Goal: Communication & Community: Answer question/provide support

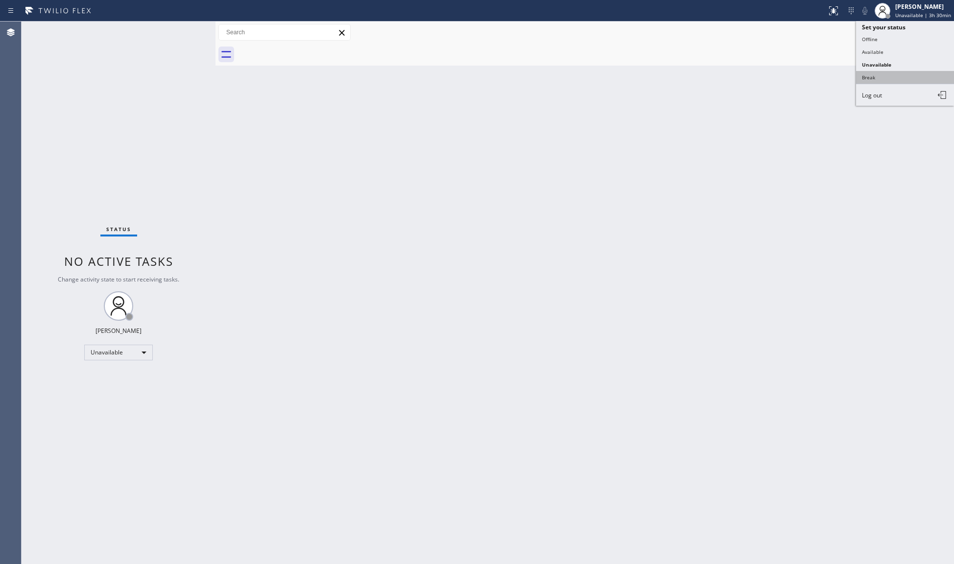
click at [912, 71] on button "Break" at bounding box center [905, 77] width 98 height 13
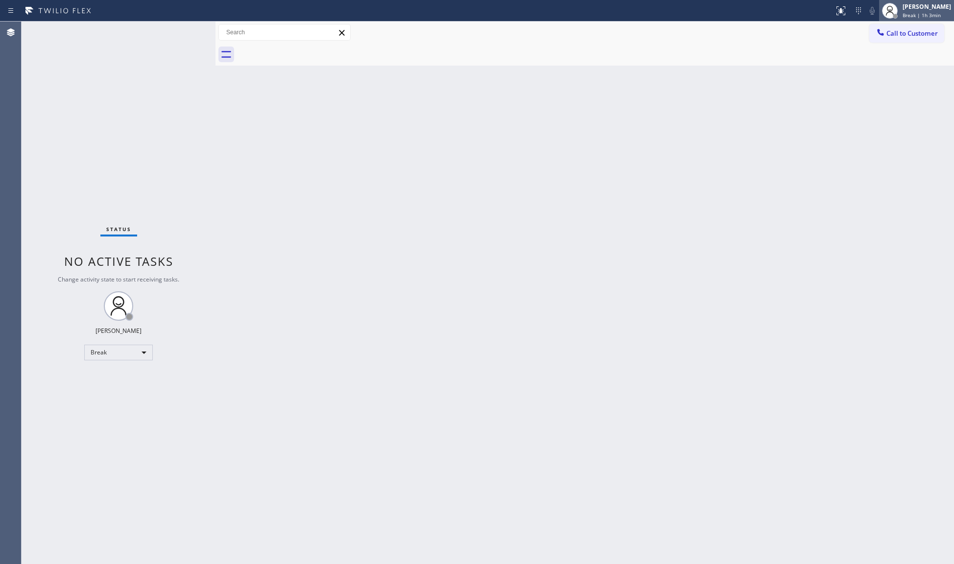
click at [937, 6] on div "[PERSON_NAME]" at bounding box center [927, 6] width 48 height 8
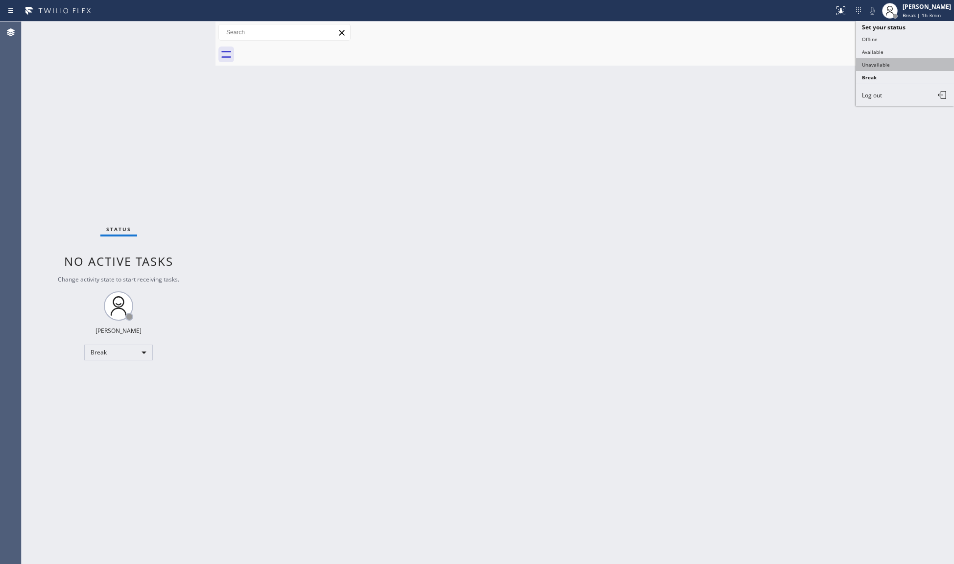
click at [863, 63] on button "Unavailable" at bounding box center [905, 64] width 98 height 13
drag, startPoint x: 277, startPoint y: 118, endPoint x: 320, endPoint y: 125, distance: 44.2
click at [784, 67] on div "Back to Dashboard Change Sender ID Customers Technicians Select a contact Outbo…" at bounding box center [585, 293] width 739 height 543
drag, startPoint x: 888, startPoint y: 31, endPoint x: 812, endPoint y: 35, distance: 76.5
click at [886, 31] on button "Call to Customer" at bounding box center [907, 33] width 75 height 19
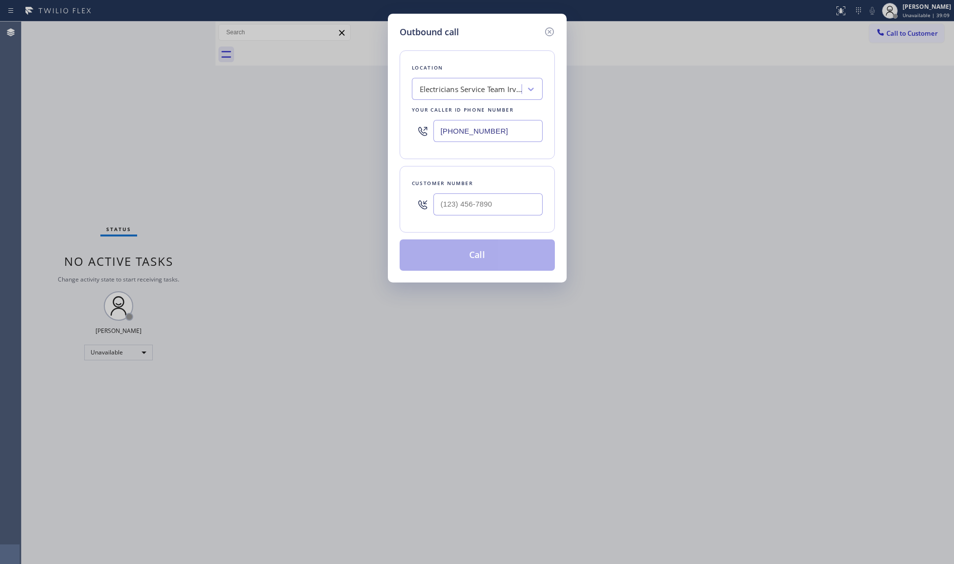
drag, startPoint x: 496, startPoint y: 135, endPoint x: 380, endPoint y: 123, distance: 116.7
click at [380, 123] on div "Outbound call Location Electricians Service Team Irvine Your caller id phone nu…" at bounding box center [477, 282] width 954 height 564
paste input "77-8713"
type input "[PHONE_NUMBER]"
click at [477, 214] on input "(___) ___-____" at bounding box center [488, 205] width 109 height 22
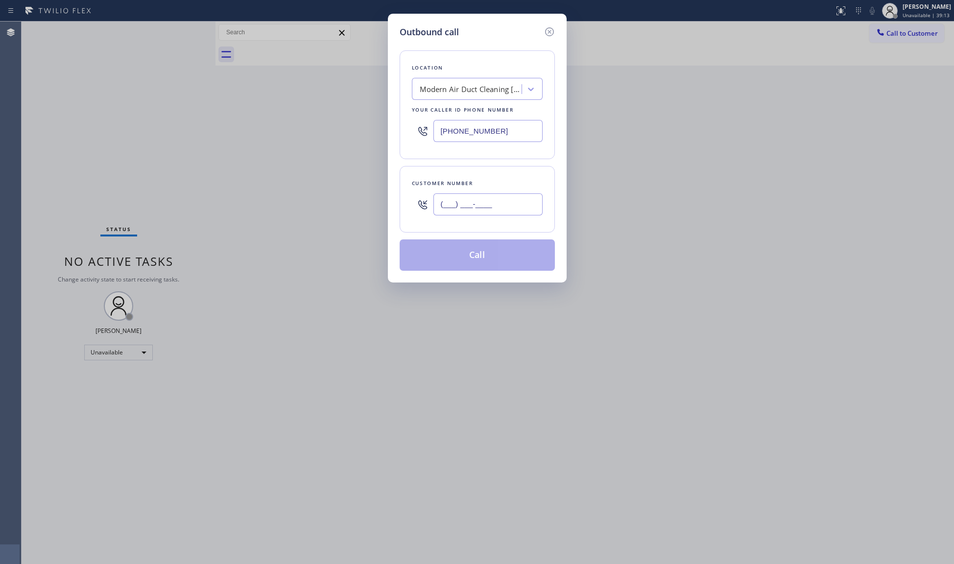
paste input "949) 636-4419"
type input "[PHONE_NUMBER]"
click at [468, 252] on button "Call" at bounding box center [477, 255] width 155 height 31
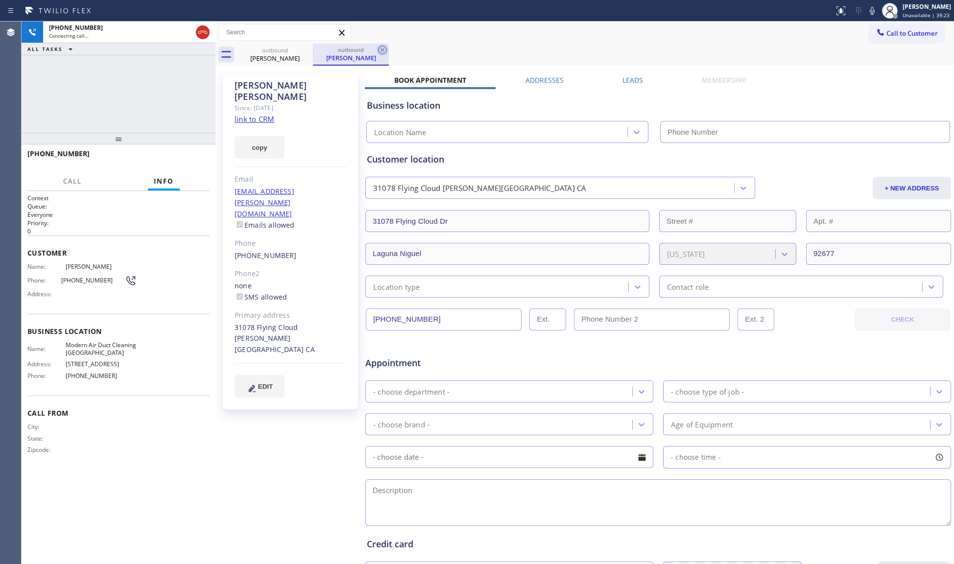
click at [384, 45] on icon at bounding box center [383, 50] width 12 height 12
click at [385, 45] on div "outbound [PERSON_NAME]" at bounding box center [595, 55] width 717 height 22
drag, startPoint x: 202, startPoint y: 31, endPoint x: 213, endPoint y: 28, distance: 10.8
click at [204, 31] on icon at bounding box center [203, 32] width 12 height 12
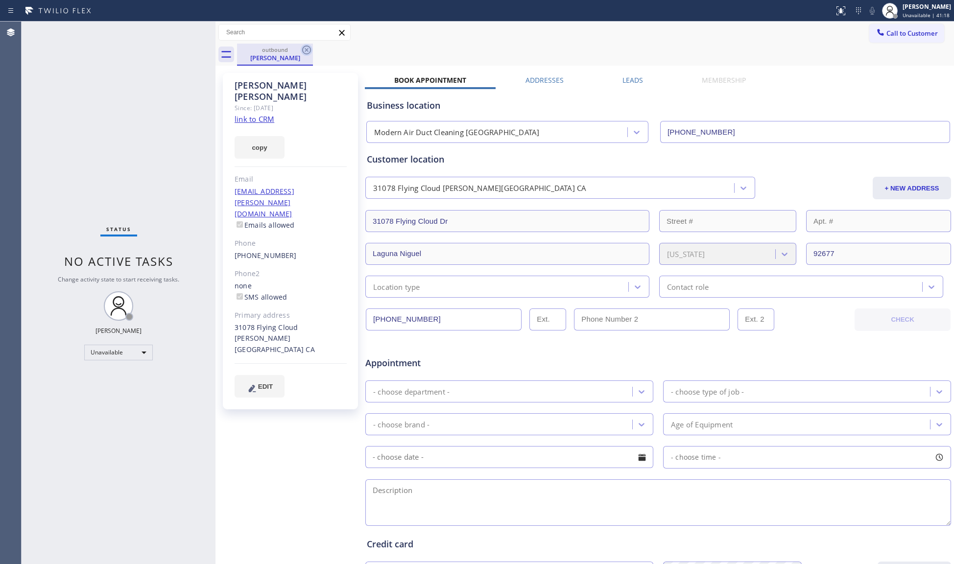
click at [304, 50] on icon at bounding box center [307, 50] width 12 height 12
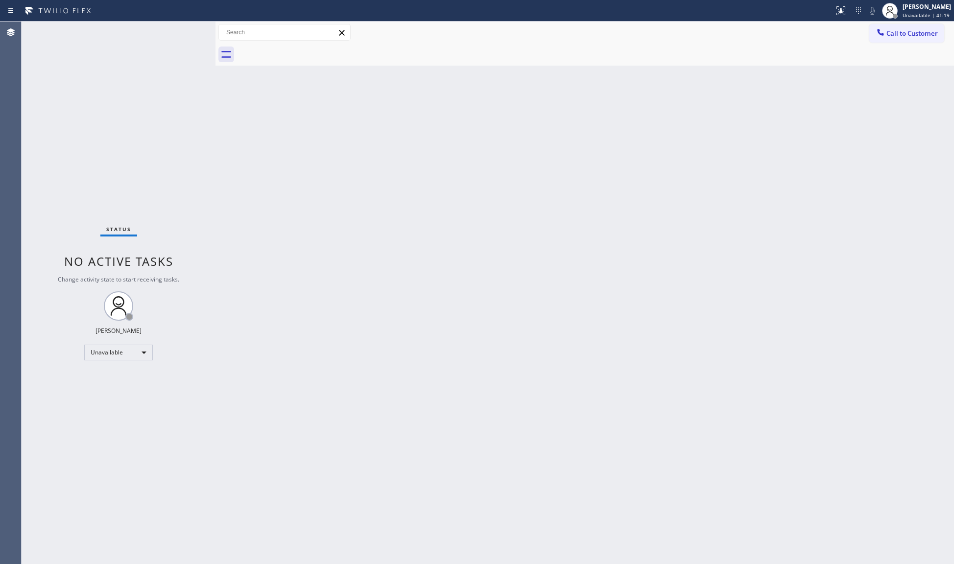
drag, startPoint x: 906, startPoint y: 32, endPoint x: 666, endPoint y: 48, distance: 240.1
click at [903, 32] on span "Call to Customer" at bounding box center [912, 33] width 51 height 9
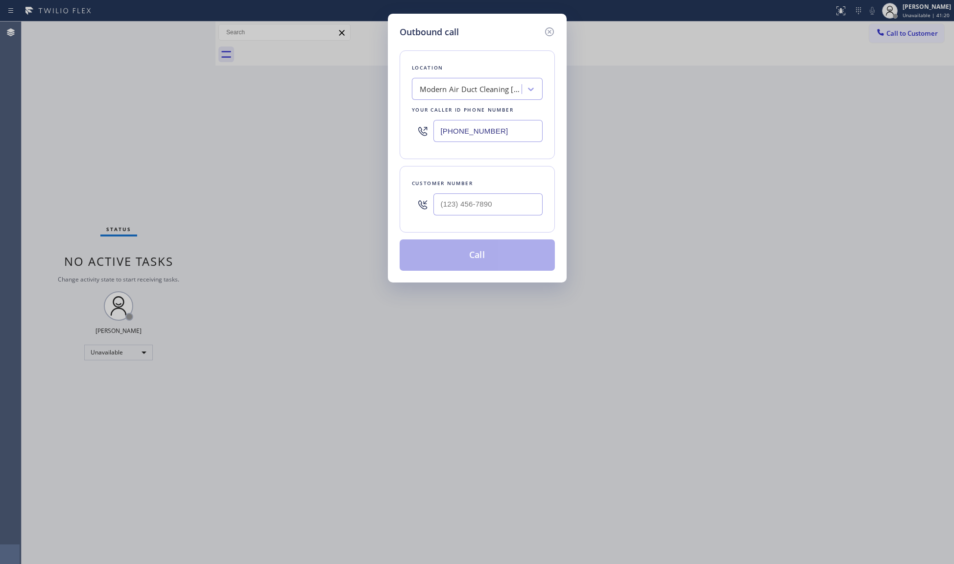
drag, startPoint x: 508, startPoint y: 140, endPoint x: 371, endPoint y: 126, distance: 137.9
click at [371, 126] on div "Outbound call Location Modern Air Duct Cleaning [GEOGRAPHIC_DATA] Your caller i…" at bounding box center [477, 282] width 954 height 564
paste input "602) 975-4672"
type input "[PHONE_NUMBER]"
drag, startPoint x: 451, startPoint y: 212, endPoint x: 465, endPoint y: 205, distance: 16.0
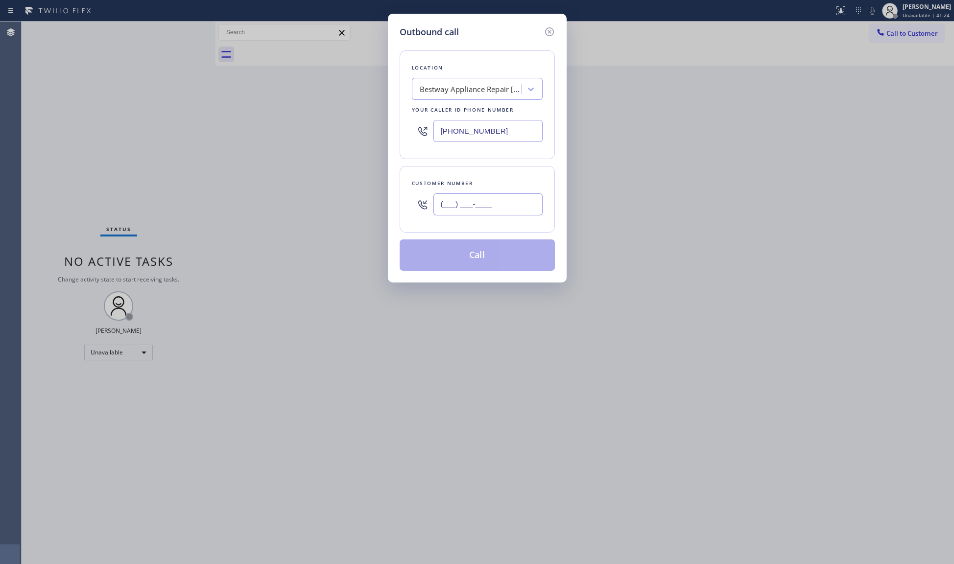
click at [452, 212] on input "(___) ___-____" at bounding box center [488, 205] width 109 height 22
paste input "480) 600-7180"
type input "[PHONE_NUMBER]"
click at [477, 259] on button "Call" at bounding box center [477, 255] width 155 height 31
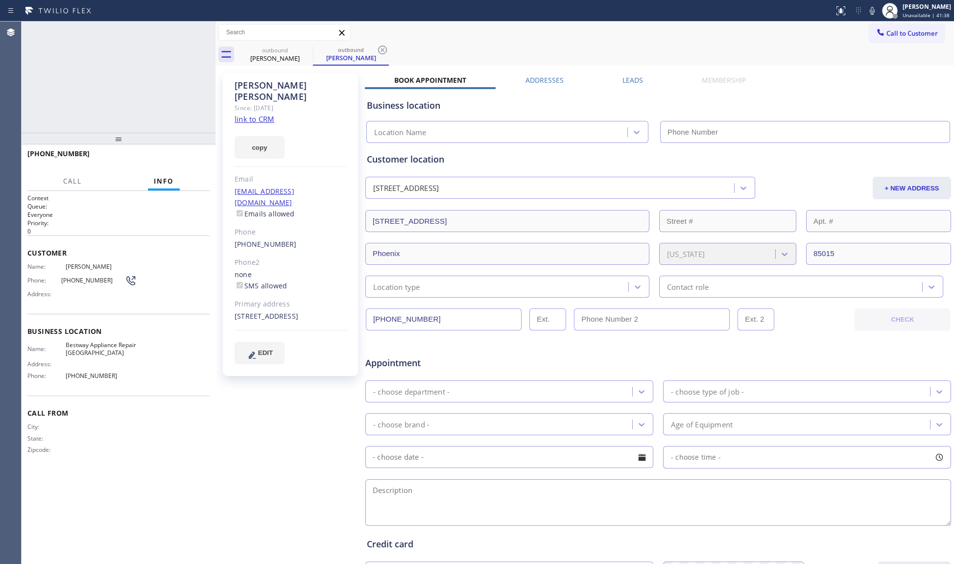
type input "[PHONE_NUMBER]"
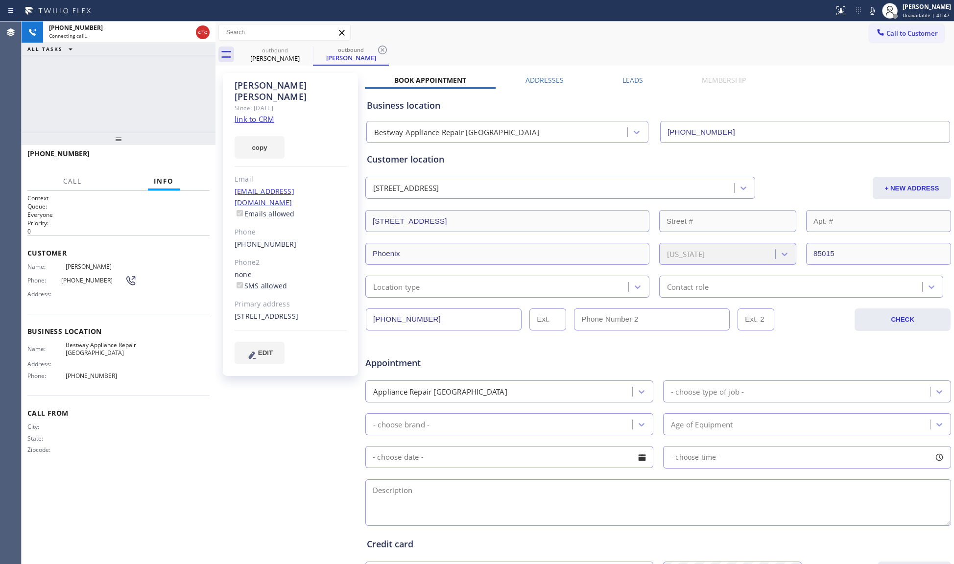
drag, startPoint x: 381, startPoint y: 48, endPoint x: 388, endPoint y: 48, distance: 7.4
click at [381, 48] on icon at bounding box center [383, 50] width 12 height 12
click at [390, 48] on div "outbound [PERSON_NAME]" at bounding box center [595, 55] width 717 height 22
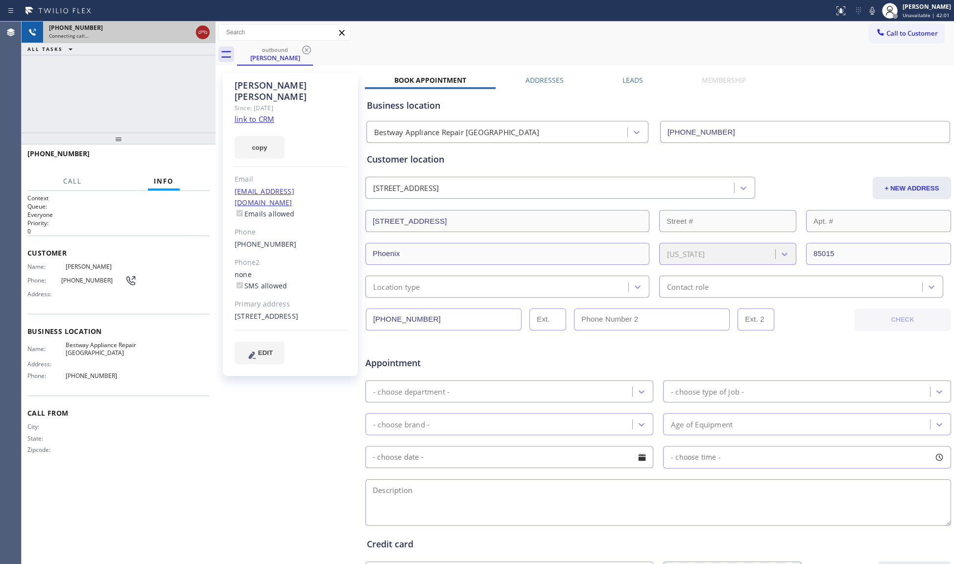
click at [207, 36] on icon at bounding box center [203, 32] width 12 height 12
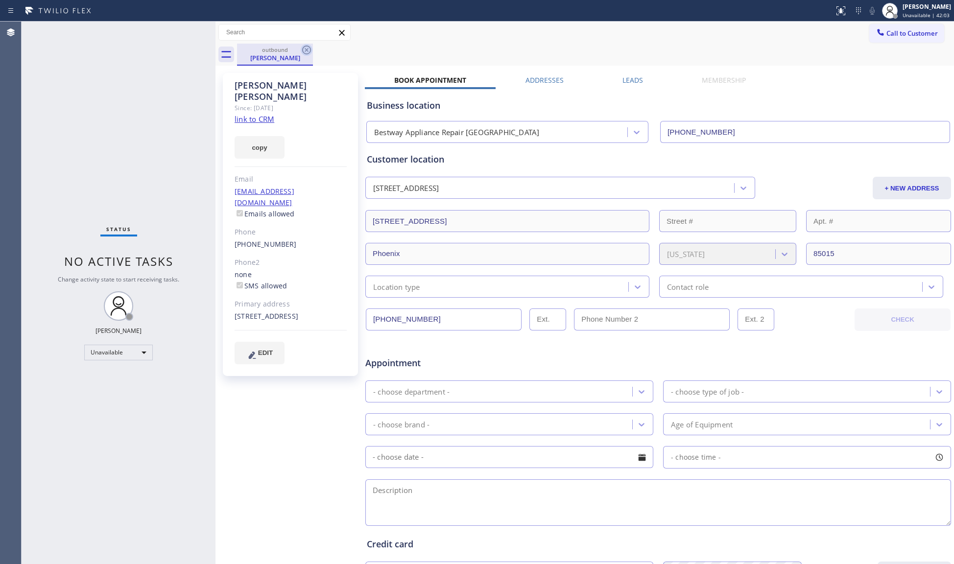
click at [305, 47] on icon at bounding box center [307, 50] width 12 height 12
click at [300, 46] on div "outbound [PERSON_NAME]" at bounding box center [595, 55] width 717 height 22
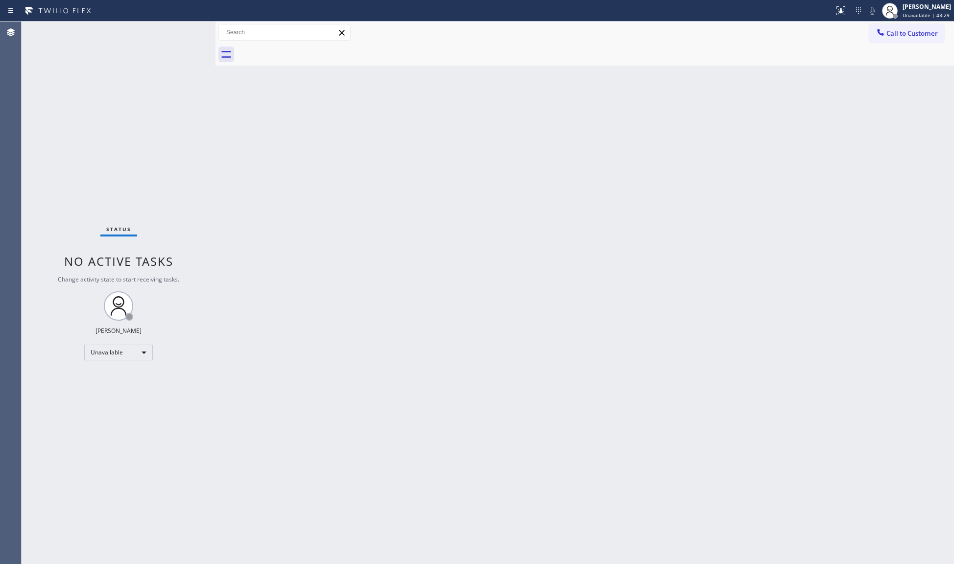
click at [556, 218] on div "Back to Dashboard Change Sender ID Customers Technicians Select a contact Outbo…" at bounding box center [585, 293] width 739 height 543
drag, startPoint x: 889, startPoint y: 32, endPoint x: 728, endPoint y: 93, distance: 171.6
click at [881, 37] on button "Call to Customer" at bounding box center [907, 33] width 75 height 19
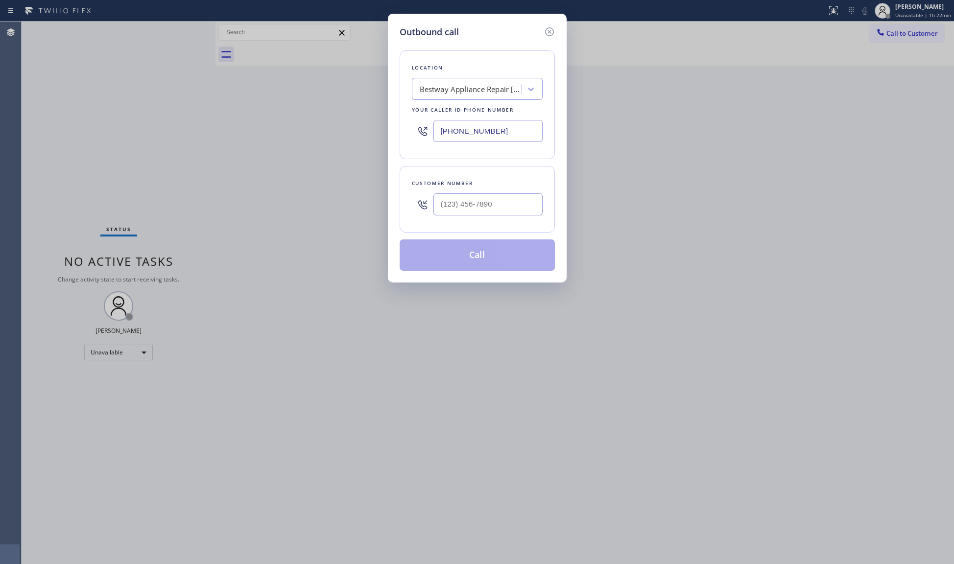
type input "(___) ___-____"
click at [524, 207] on input "(___) ___-____" at bounding box center [488, 205] width 109 height 22
click at [510, 114] on div "Your caller id phone number" at bounding box center [477, 110] width 131 height 10
drag, startPoint x: 508, startPoint y: 128, endPoint x: 388, endPoint y: 139, distance: 119.6
click at [367, 139] on div "Outbound call Location Bestway Appliance Repair [GEOGRAPHIC_DATA] Your caller i…" at bounding box center [477, 282] width 954 height 564
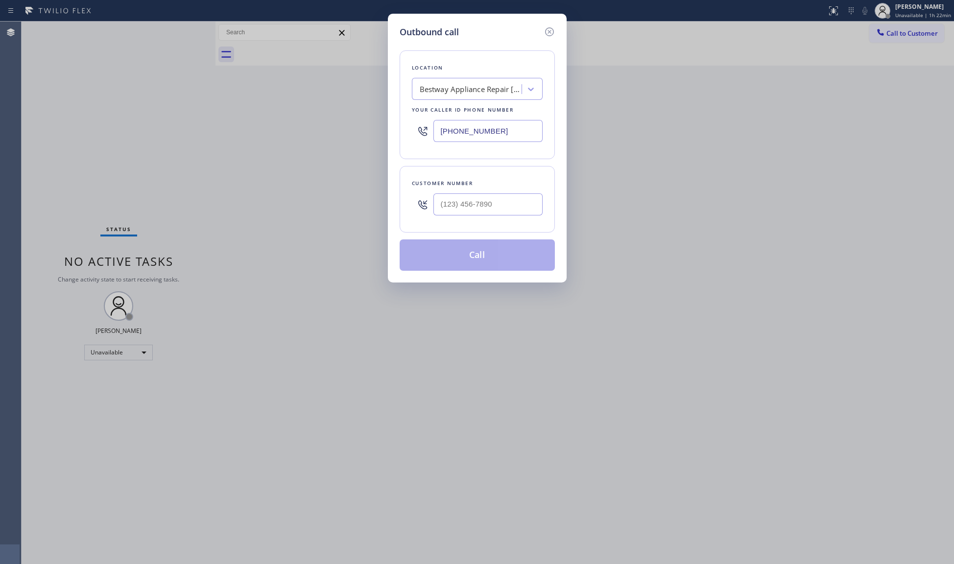
paste input "888) 909-0120"
type input "[PHONE_NUMBER]"
click at [510, 210] on input "(___) ___-____" at bounding box center [488, 205] width 109 height 22
paste input "925) 723-2008"
type input "[PHONE_NUMBER]"
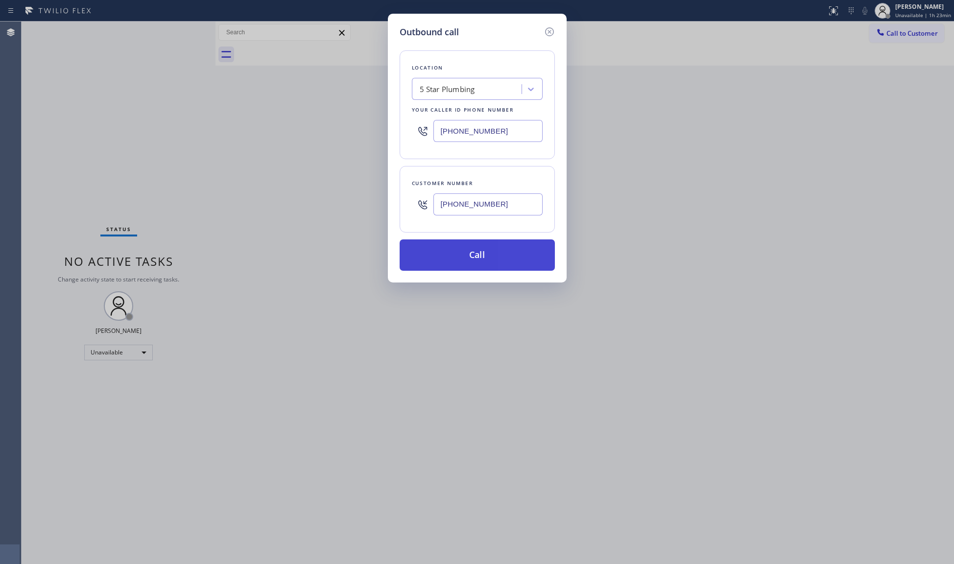
click at [473, 263] on button "Call" at bounding box center [477, 255] width 155 height 31
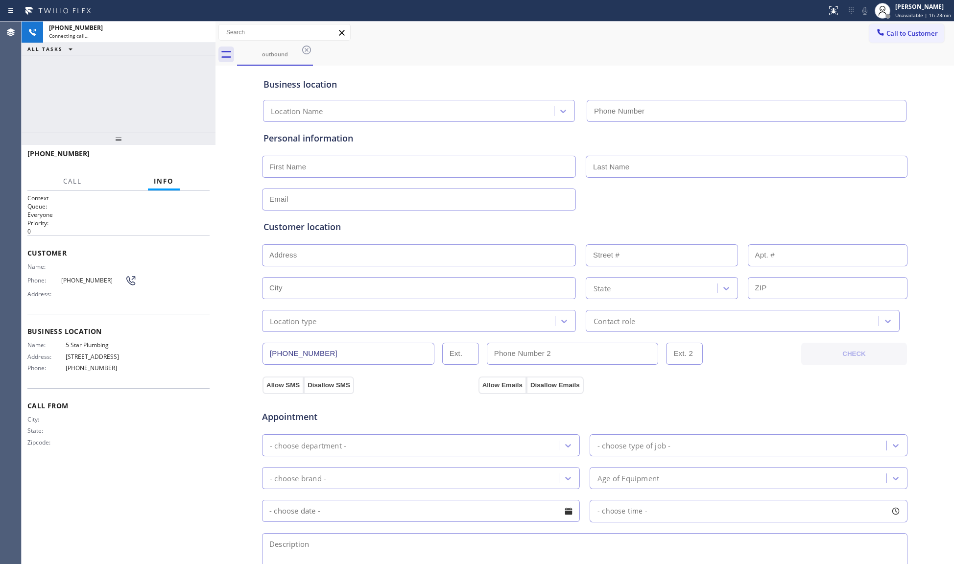
type input "[PHONE_NUMBER]"
click at [289, 357] on input "[PHONE_NUMBER]" at bounding box center [349, 354] width 172 height 22
click at [290, 357] on input "[PHONE_NUMBER]" at bounding box center [349, 354] width 172 height 22
click at [424, 240] on div "Customer location >> ADD NEW ADDRESS << + NEW ADDRESS State Location type Conta…" at bounding box center [585, 276] width 643 height 112
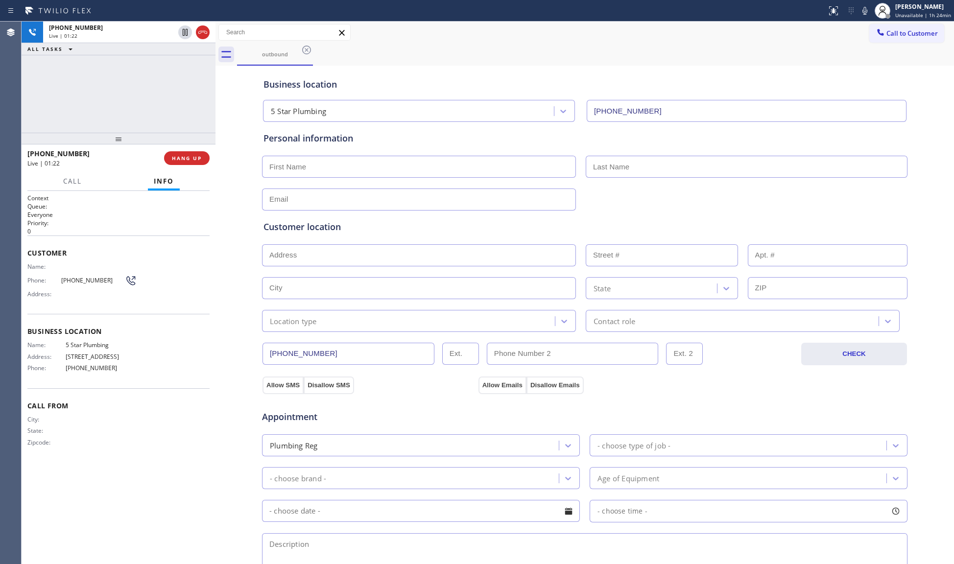
click at [534, 136] on div "Personal information" at bounding box center [585, 138] width 643 height 13
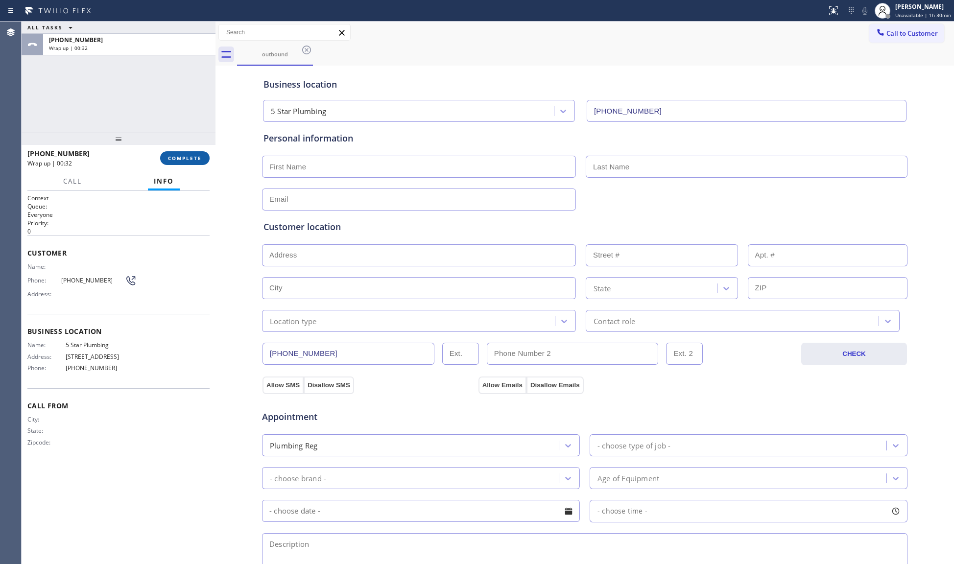
click at [183, 156] on span "COMPLETE" at bounding box center [185, 158] width 34 height 7
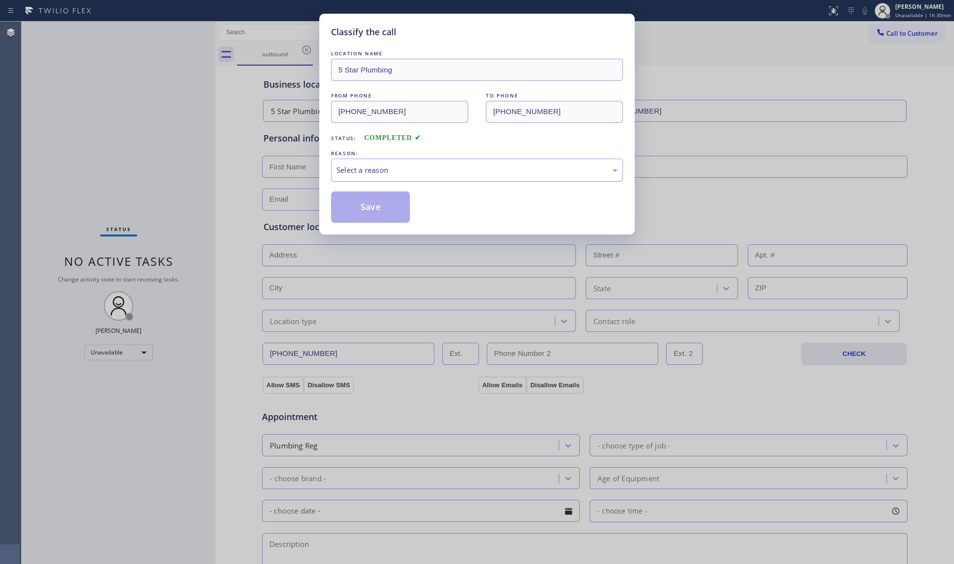
drag, startPoint x: 315, startPoint y: 167, endPoint x: 351, endPoint y: 170, distance: 36.9
click at [318, 169] on div "Classify the call LOCATION NAME 5 Star Plumbing FROM PHONE [PHONE_NUMBER] TO PH…" at bounding box center [477, 282] width 954 height 564
drag, startPoint x: 355, startPoint y: 170, endPoint x: 353, endPoint y: 180, distance: 10.0
click at [355, 171] on div "Select a reason" at bounding box center [477, 170] width 281 height 11
click at [357, 206] on button "Save" at bounding box center [370, 207] width 79 height 31
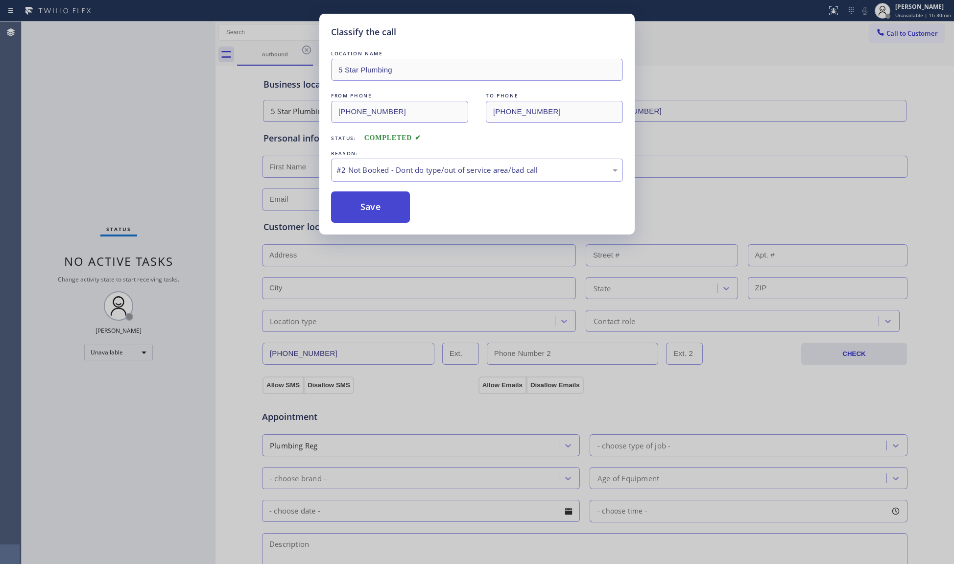
click at [358, 206] on button "Save" at bounding box center [370, 207] width 79 height 31
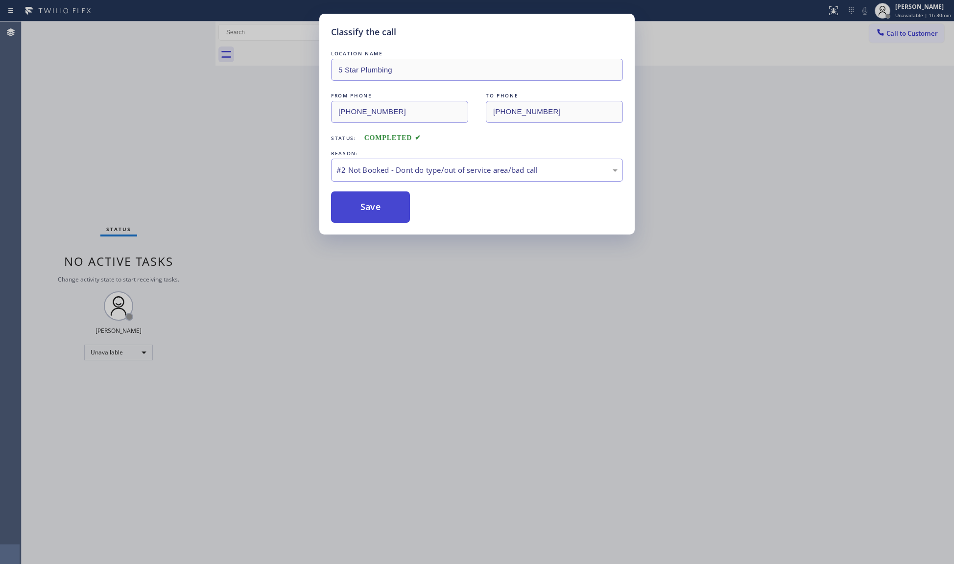
click at [361, 204] on button "Save" at bounding box center [370, 207] width 79 height 31
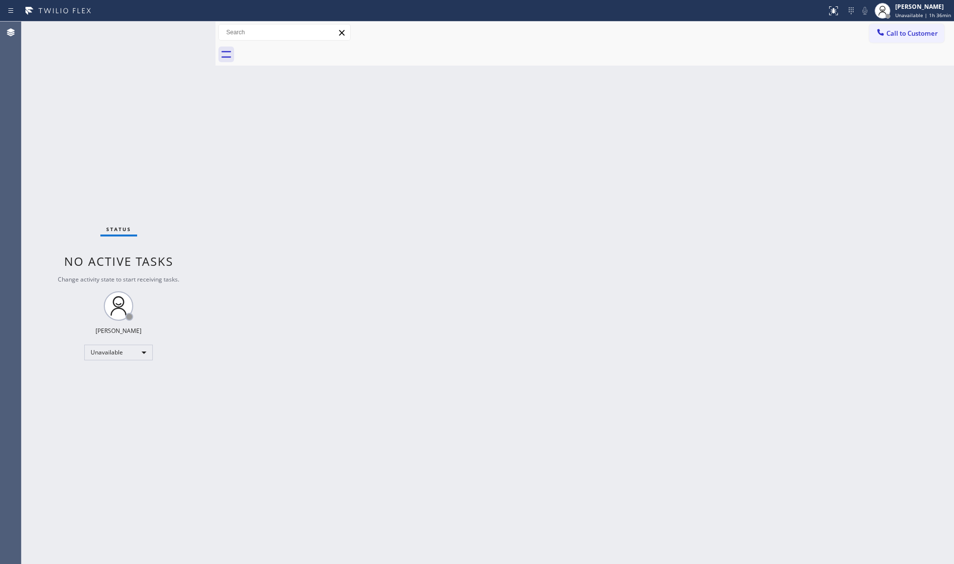
drag, startPoint x: 808, startPoint y: 305, endPoint x: 815, endPoint y: 295, distance: 12.2
click at [808, 304] on div "Back to Dashboard Change Sender ID Customers Technicians Select a contact Outbo…" at bounding box center [585, 293] width 739 height 543
drag, startPoint x: 657, startPoint y: 155, endPoint x: 659, endPoint y: 122, distance: 33.4
click at [658, 153] on div "Back to Dashboard Change Sender ID Customers Technicians Select a contact Outbo…" at bounding box center [585, 293] width 739 height 543
click at [835, 191] on div "Back to Dashboard Change Sender ID Customers Technicians Select a contact Outbo…" at bounding box center [585, 293] width 739 height 543
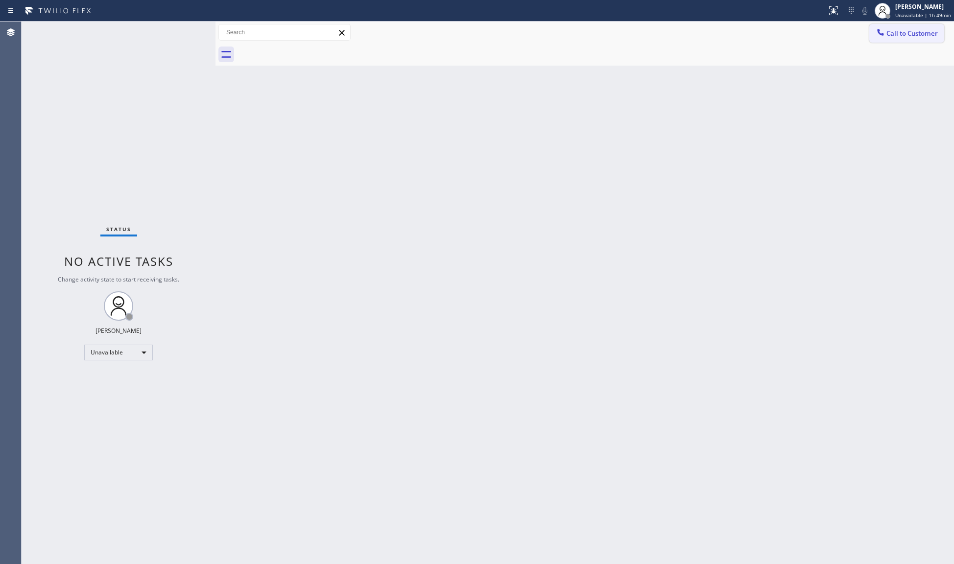
click at [914, 30] on span "Call to Customer" at bounding box center [912, 33] width 51 height 9
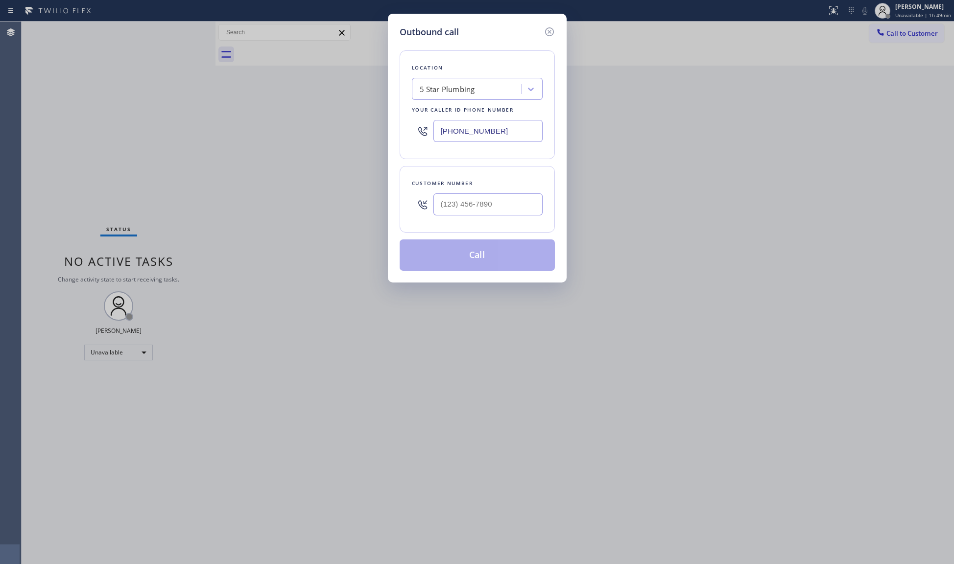
drag, startPoint x: 516, startPoint y: 121, endPoint x: 404, endPoint y: 125, distance: 112.7
click at [408, 127] on div "Location 5 Star Plumbing Your caller id phone number [PHONE_NUMBER]" at bounding box center [477, 104] width 155 height 109
click at [492, 131] on input "(___) ___-____" at bounding box center [488, 131] width 109 height 22
paste input "760) 284-8469"
type input "[PHONE_NUMBER]"
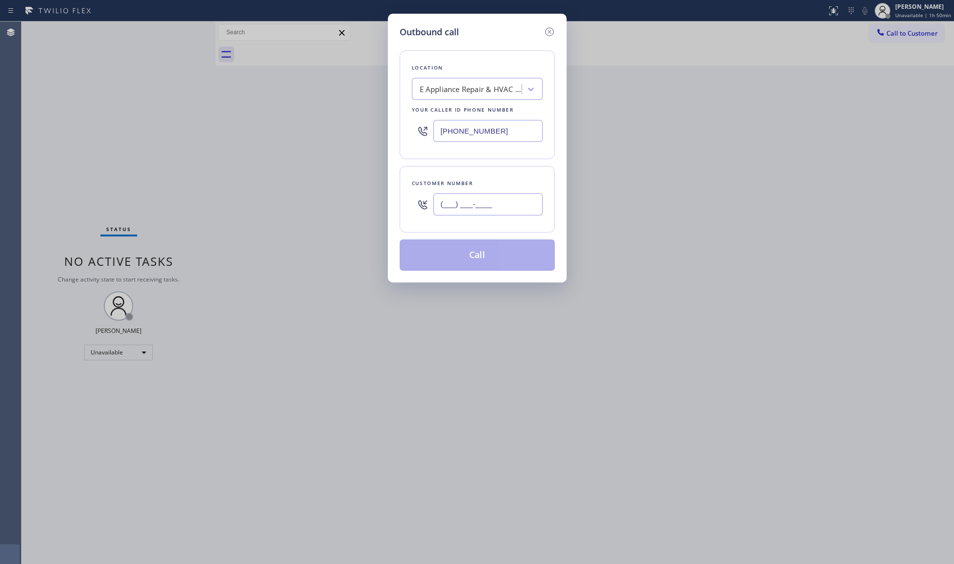
click at [508, 211] on input "(___) ___-____" at bounding box center [488, 205] width 109 height 22
paste input "760) 387-0782"
type input "[PHONE_NUMBER]"
click at [473, 258] on button "Call" at bounding box center [477, 255] width 155 height 31
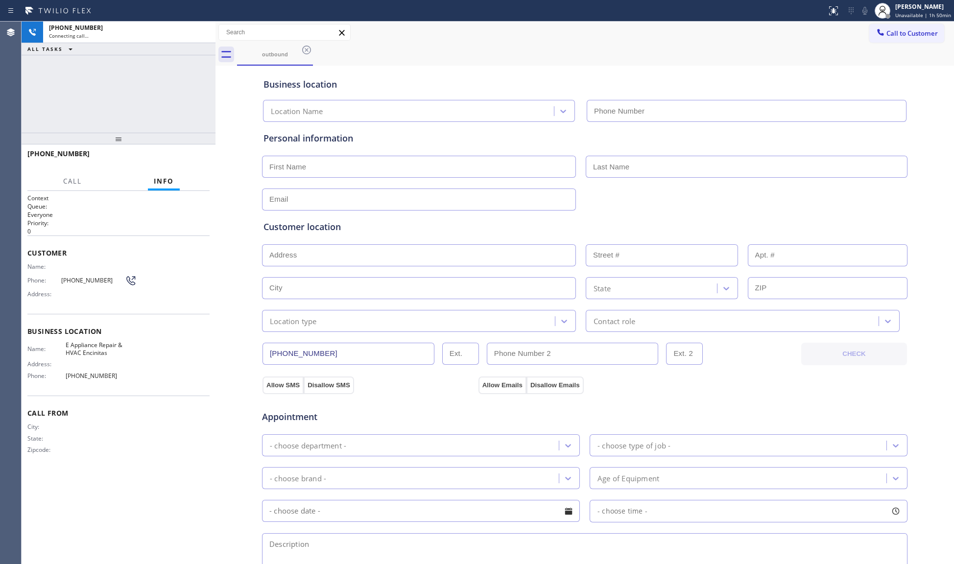
type input "[PHONE_NUMBER]"
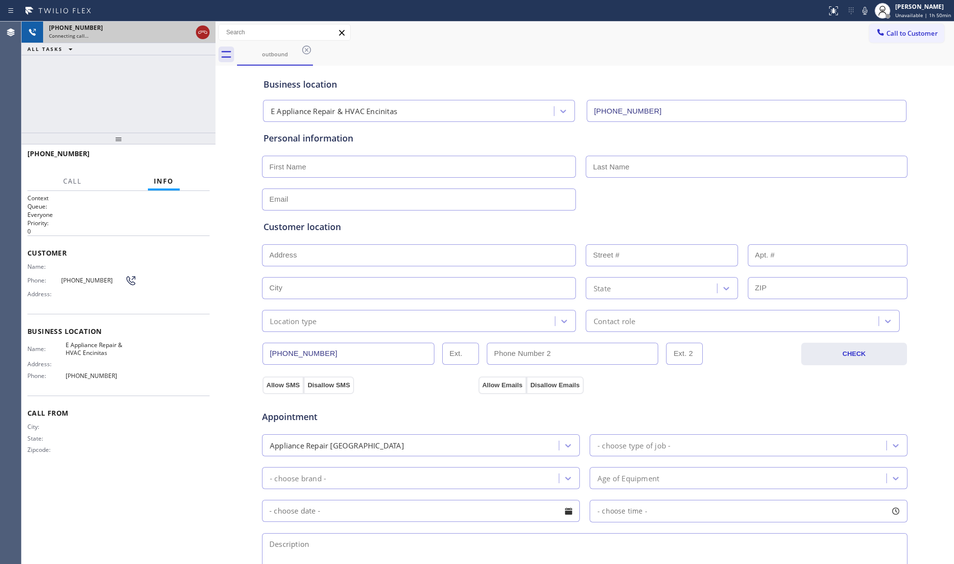
click at [204, 32] on icon at bounding box center [202, 32] width 9 height 3
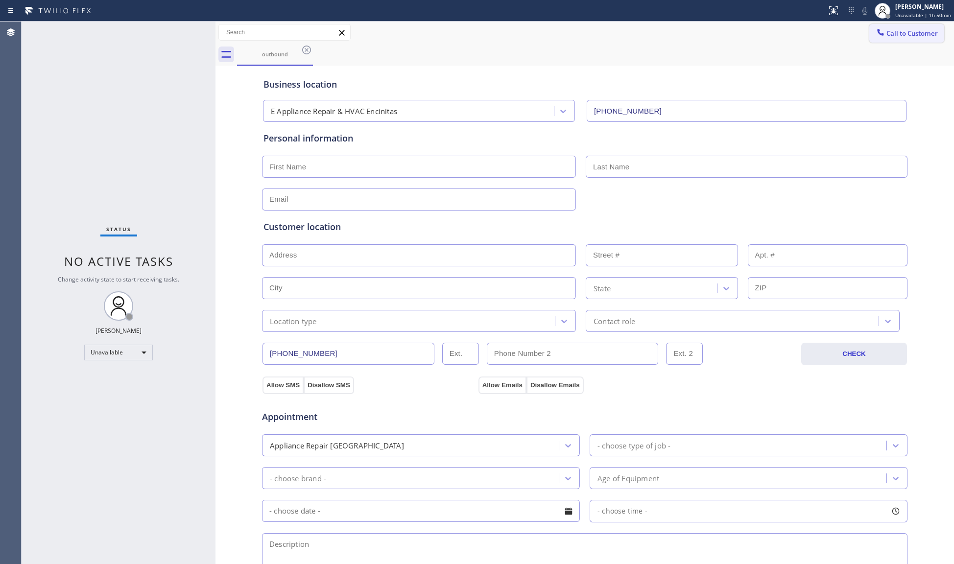
click at [907, 38] on button "Call to Customer" at bounding box center [907, 33] width 75 height 19
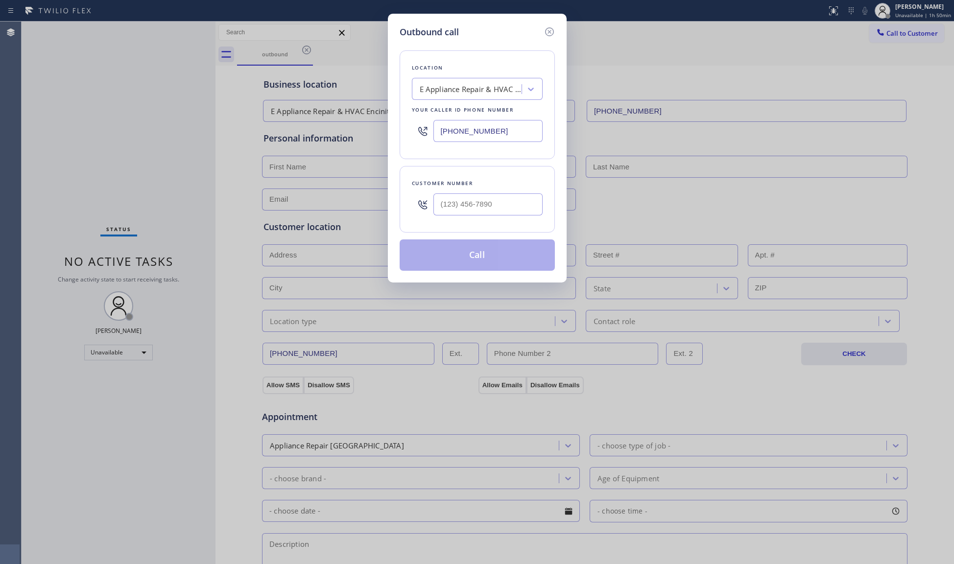
drag, startPoint x: 462, startPoint y: 129, endPoint x: 423, endPoint y: 128, distance: 39.2
click at [423, 128] on div "[PHONE_NUMBER]" at bounding box center [477, 131] width 131 height 32
paste input "862) 407-439"
type input "[PHONE_NUMBER]"
click at [462, 200] on input "(___) ___-____" at bounding box center [488, 205] width 109 height 22
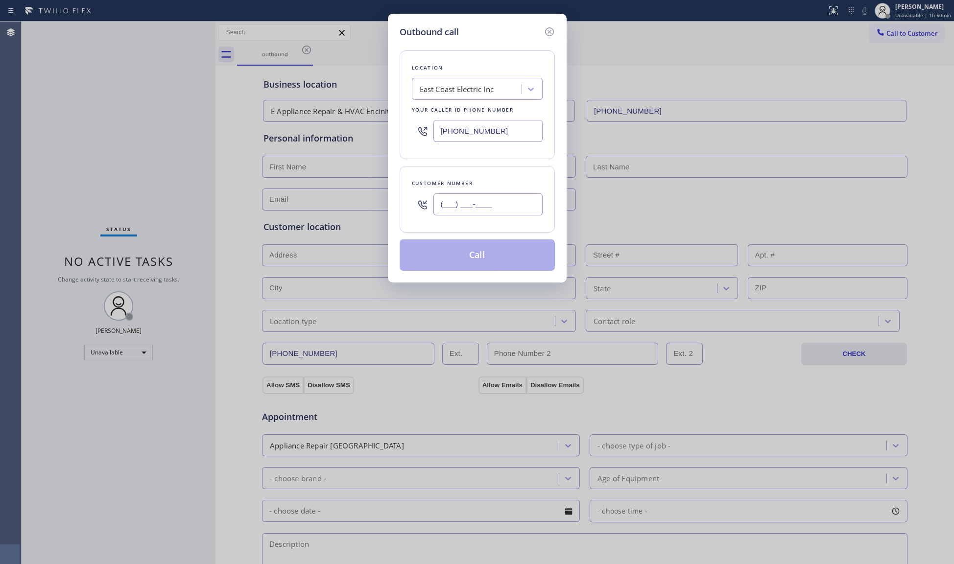
paste input "973) 519-8580"
type input "[PHONE_NUMBER]"
click at [478, 251] on button "Call" at bounding box center [477, 255] width 155 height 31
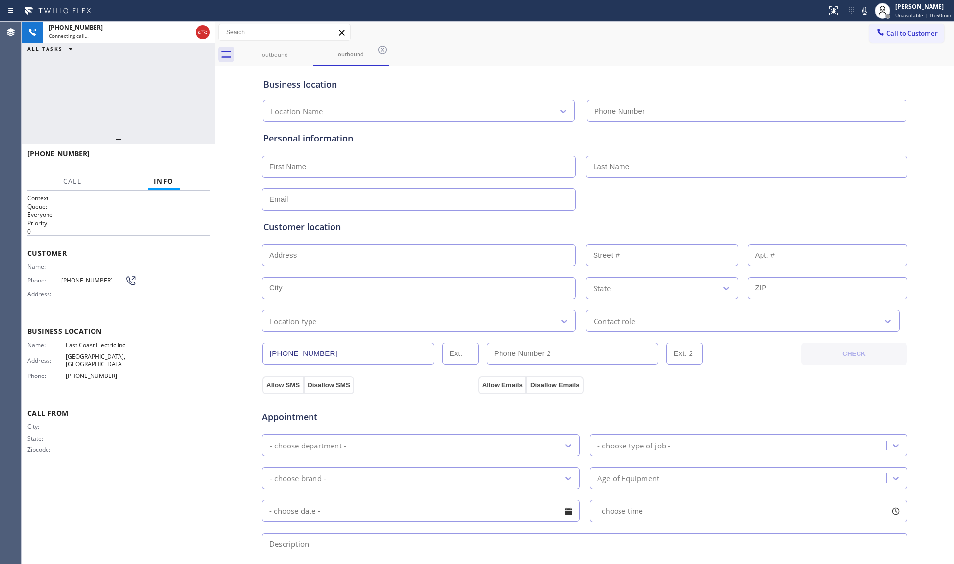
type input "[PHONE_NUMBER]"
click at [197, 157] on span "HANG UP" at bounding box center [187, 158] width 30 height 7
click at [198, 158] on span "HANG UP" at bounding box center [187, 158] width 30 height 7
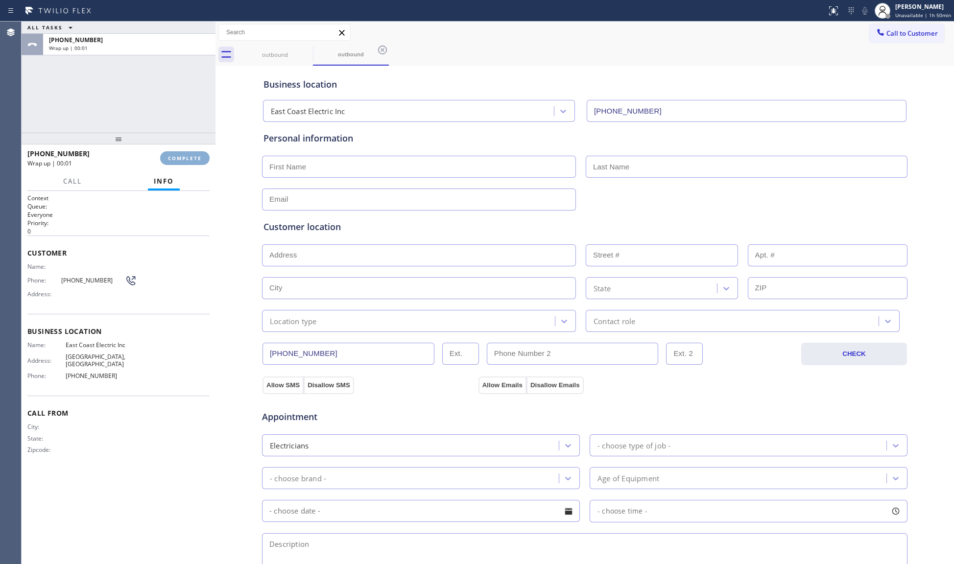
click at [198, 158] on span "COMPLETE" at bounding box center [185, 158] width 34 height 7
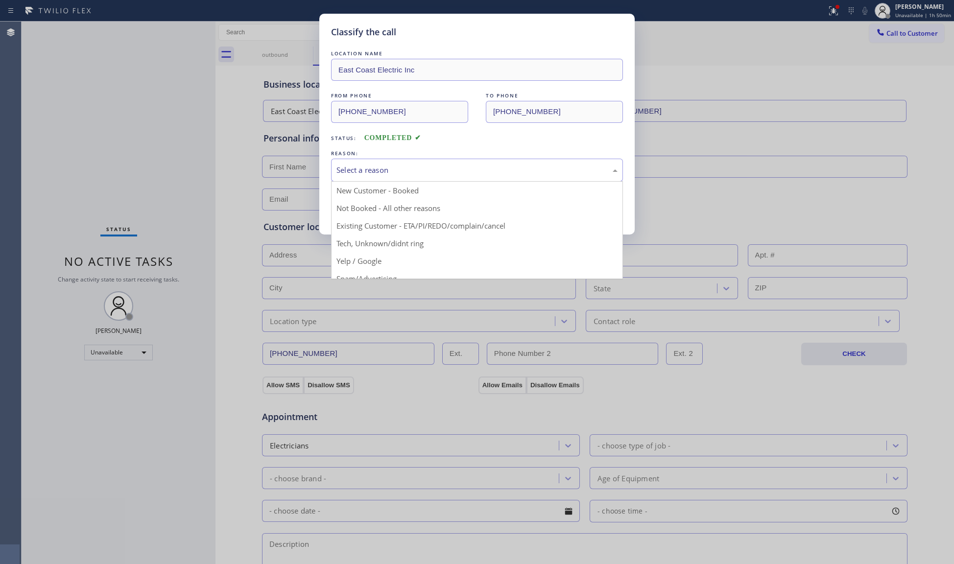
click at [367, 170] on div "Select a reason" at bounding box center [477, 170] width 281 height 11
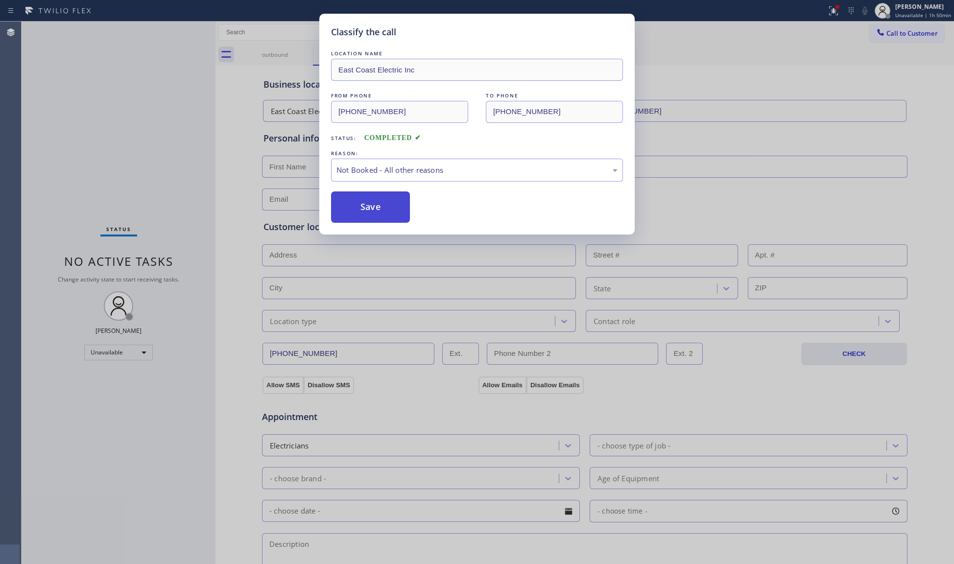
click at [376, 210] on button "Save" at bounding box center [370, 207] width 79 height 31
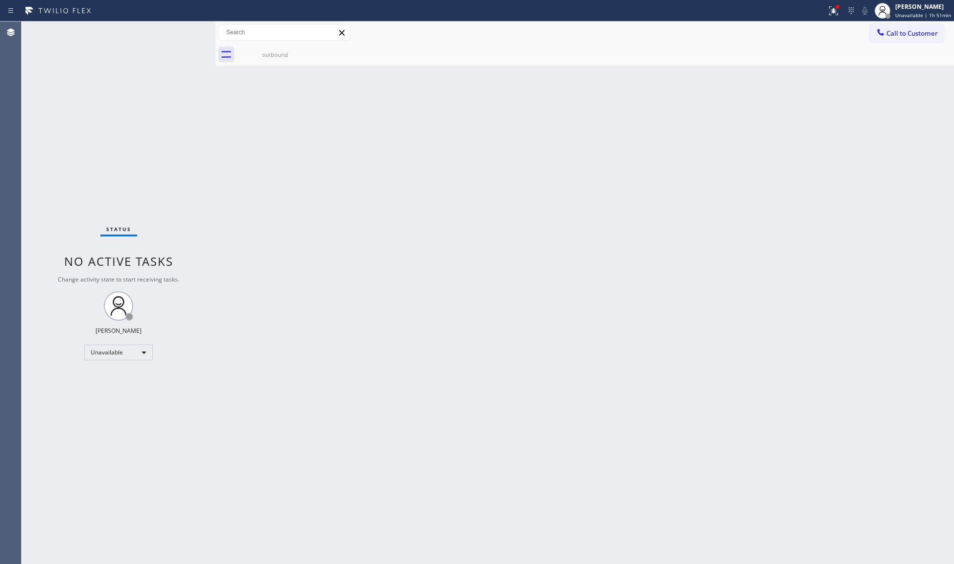
drag, startPoint x: 781, startPoint y: 153, endPoint x: 816, endPoint y: 107, distance: 57.7
click at [783, 150] on div "Back to Dashboard Change Sender ID Customers Technicians Select a contact Outbo…" at bounding box center [585, 293] width 739 height 543
drag, startPoint x: 845, startPoint y: 12, endPoint x: 840, endPoint y: 26, distance: 15.0
click at [845, 13] on div at bounding box center [834, 11] width 22 height 12
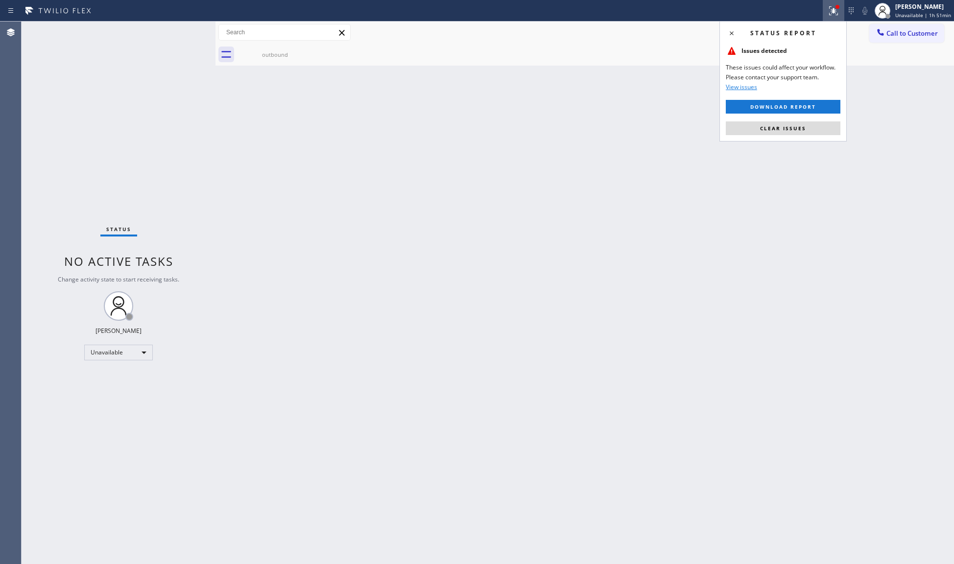
click at [769, 132] on button "Clear issues" at bounding box center [783, 128] width 115 height 14
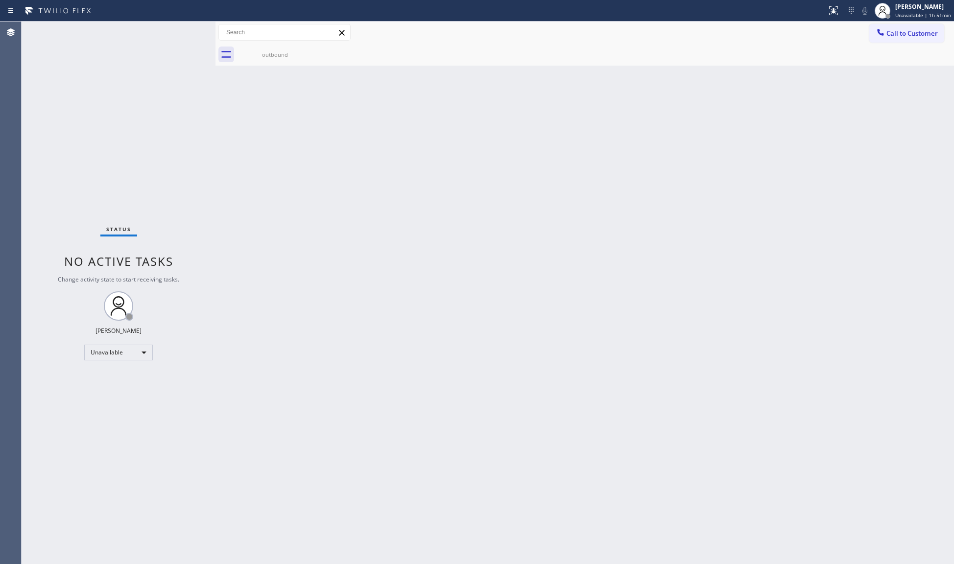
click at [915, 35] on span "Call to Customer" at bounding box center [912, 33] width 51 height 9
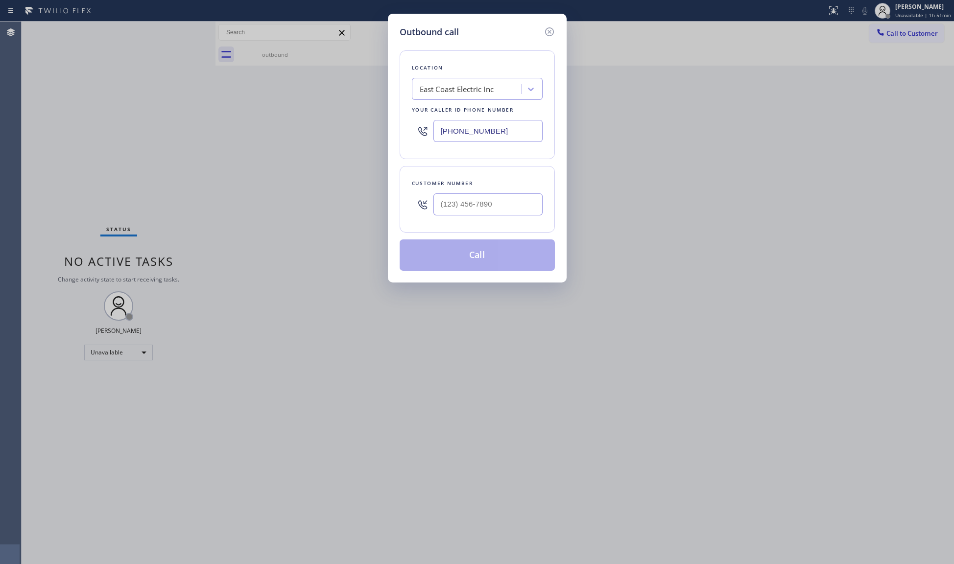
drag, startPoint x: 500, startPoint y: 136, endPoint x: 407, endPoint y: 130, distance: 93.7
click at [407, 130] on div "Location East Coast Electric Inc Your caller id phone number [PHONE_NUMBER]" at bounding box center [477, 104] width 155 height 109
paste input "44) 760-2924"
type input "[PHONE_NUMBER]"
click at [501, 199] on input "(___) ___-____" at bounding box center [488, 205] width 109 height 22
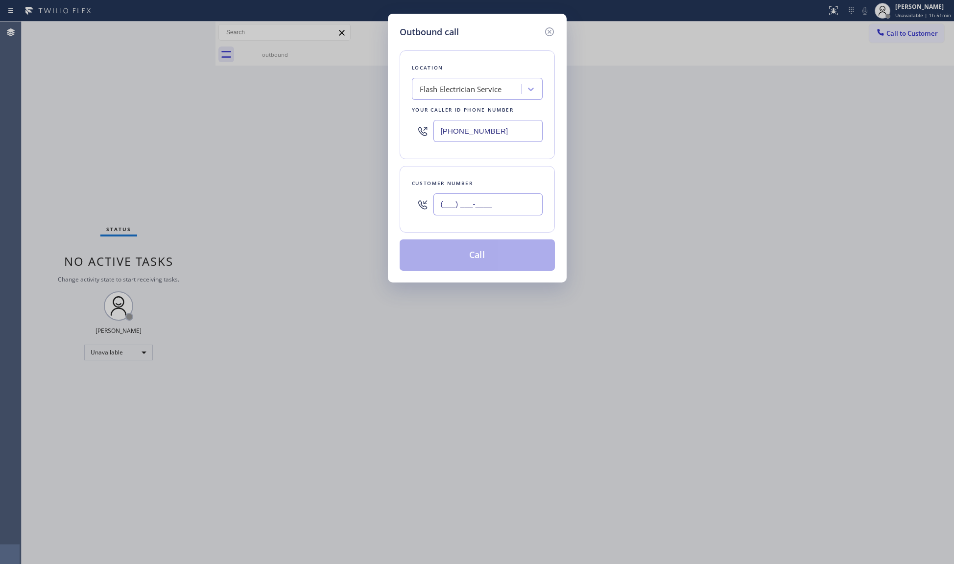
paste input "310) 435-7777"
type input "[PHONE_NUMBER]"
click at [469, 254] on button "Call" at bounding box center [477, 255] width 155 height 31
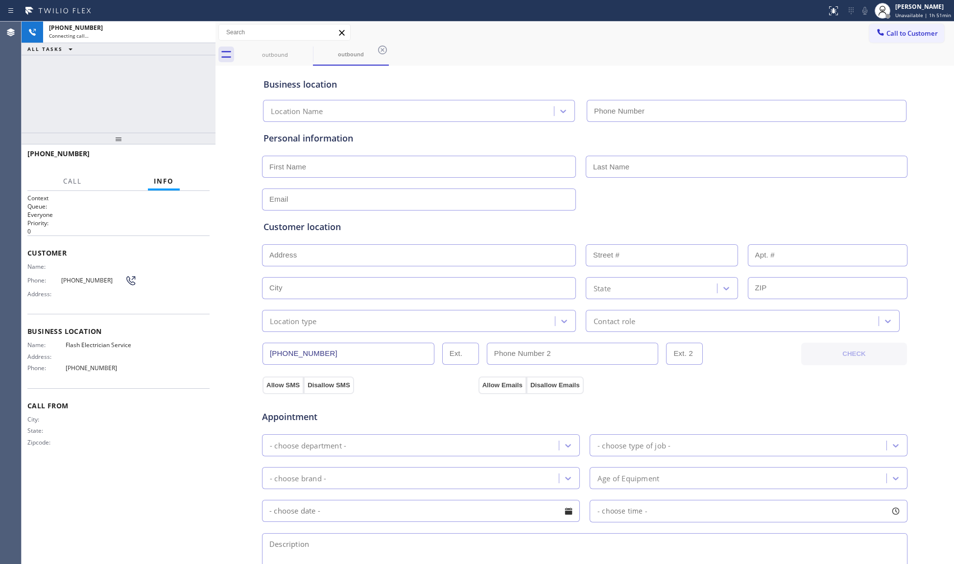
type input "[PHONE_NUMBER]"
click at [481, 46] on div "outbound outbound" at bounding box center [595, 55] width 717 height 22
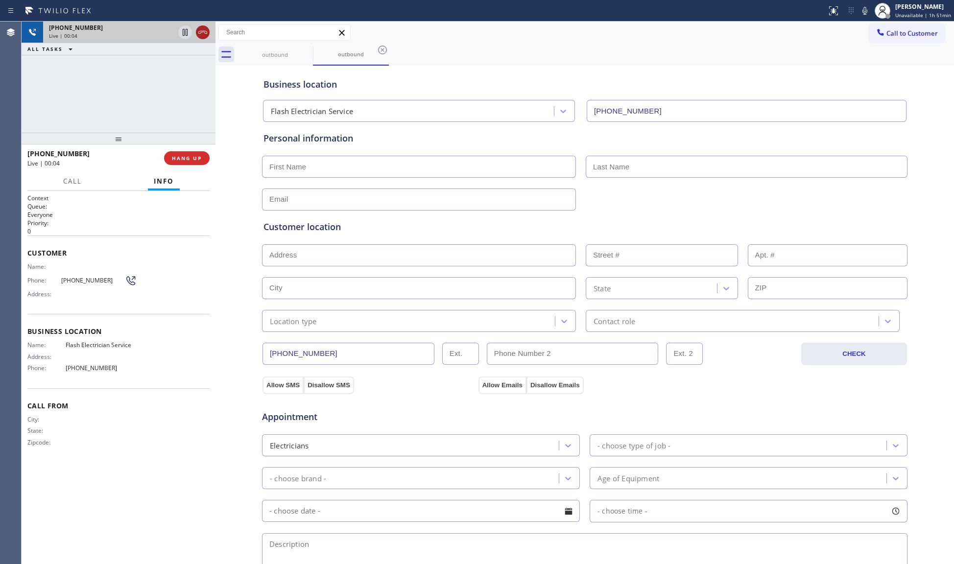
click at [208, 34] on icon at bounding box center [203, 32] width 12 height 12
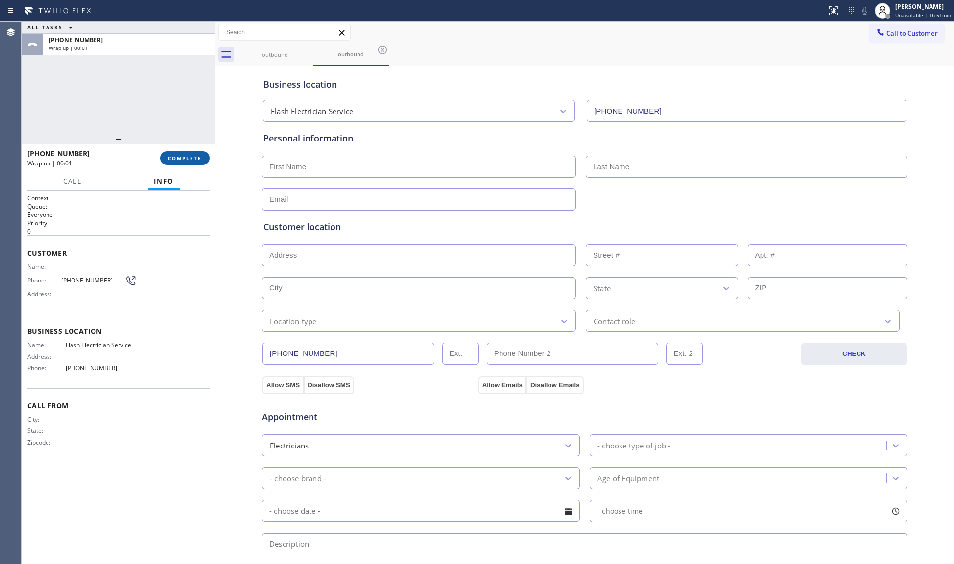
click at [176, 155] on span "COMPLETE" at bounding box center [185, 158] width 34 height 7
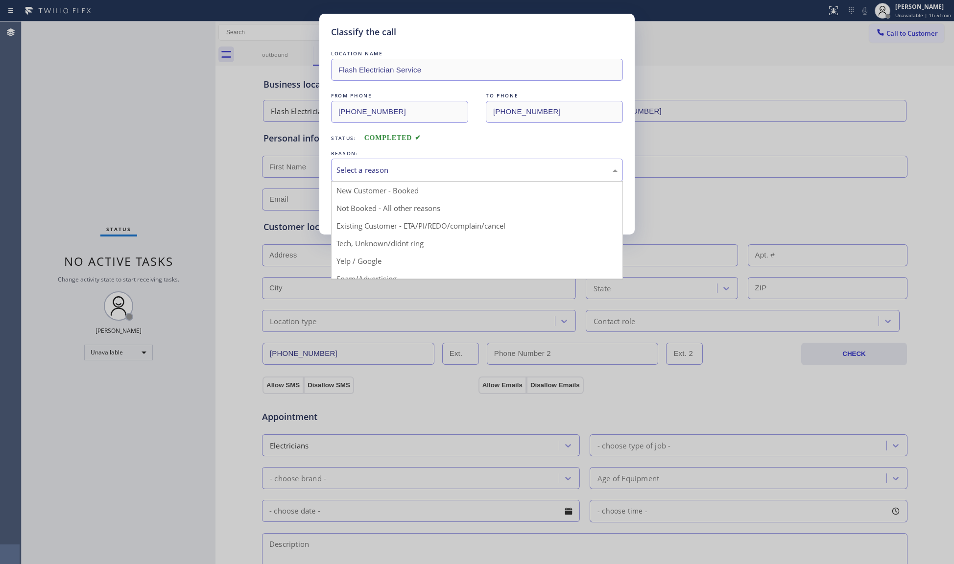
click at [394, 170] on div "Select a reason" at bounding box center [477, 170] width 281 height 11
click at [364, 205] on button "Save" at bounding box center [370, 207] width 79 height 31
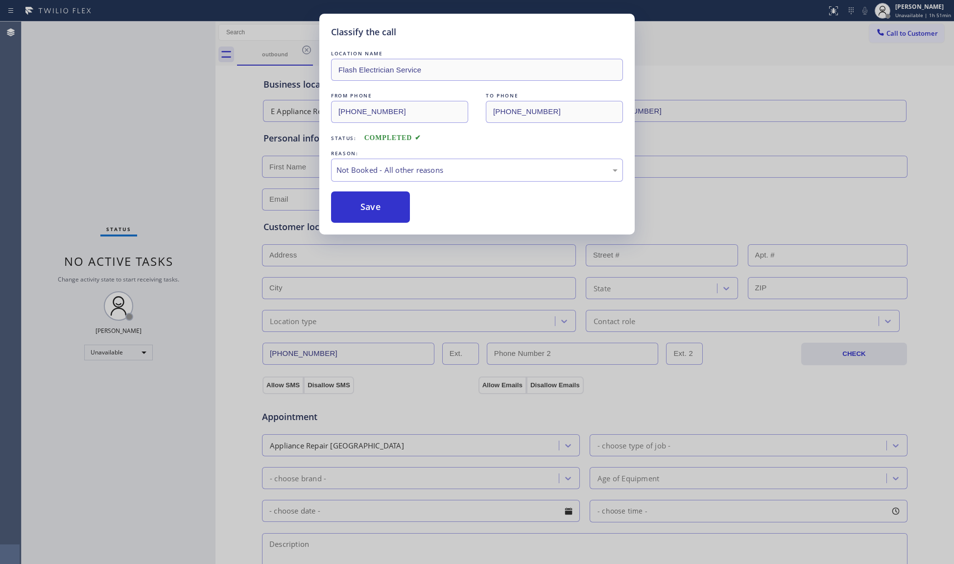
click at [364, 205] on button "Save" at bounding box center [370, 207] width 79 height 31
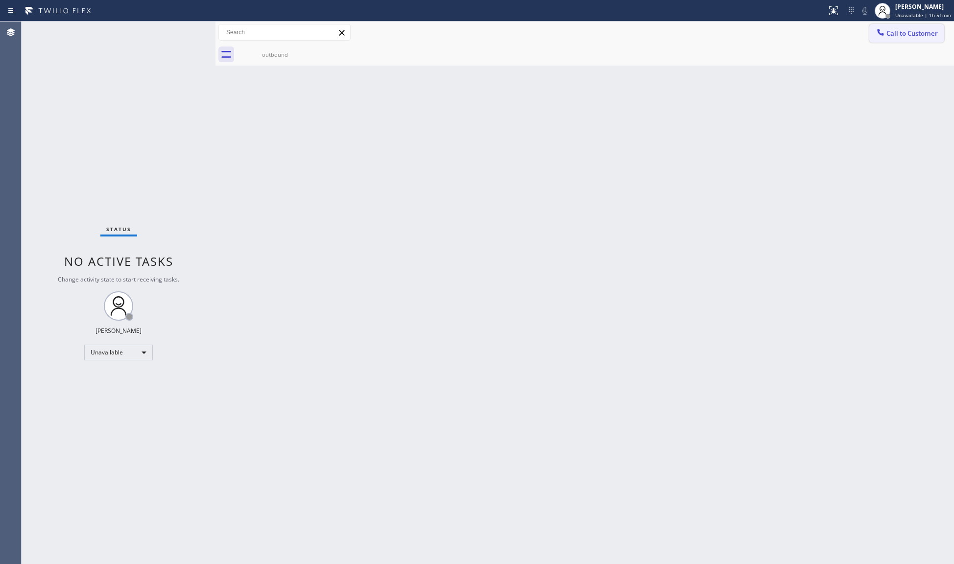
click at [902, 31] on span "Call to Customer" at bounding box center [912, 33] width 51 height 9
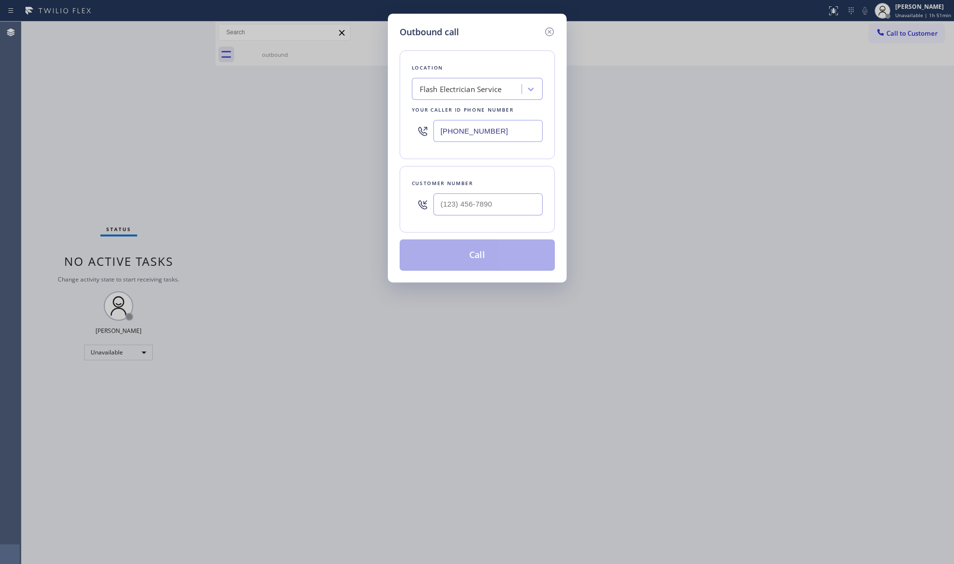
drag, startPoint x: 519, startPoint y: 130, endPoint x: 396, endPoint y: 129, distance: 123.5
click at [396, 129] on div "Outbound call Location Flash Electrician Service Your caller id phone number [P…" at bounding box center [477, 148] width 179 height 269
paste input "213) 814-4932"
type input "[PHONE_NUMBER]"
paste input "619) 572-6591"
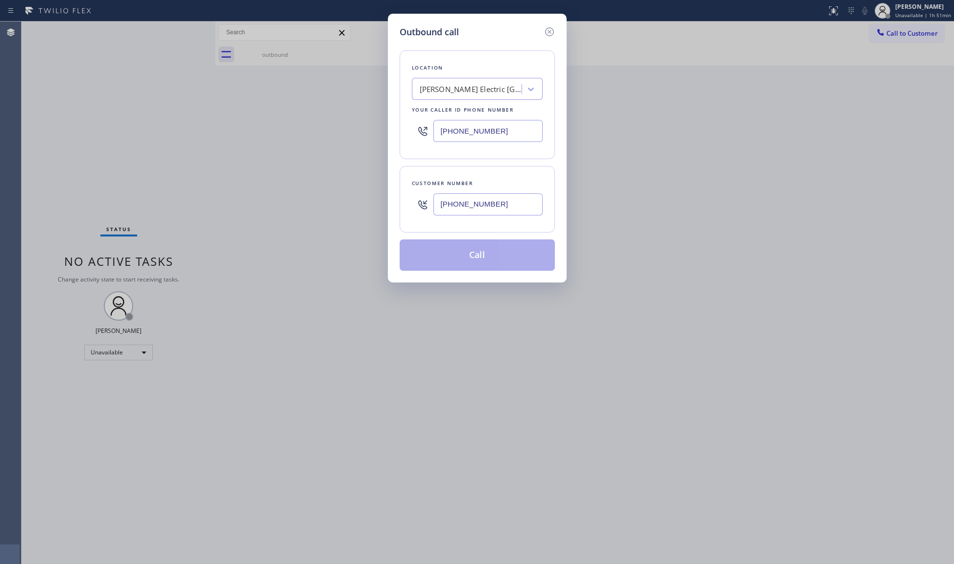
click at [449, 202] on input "[PHONE_NUMBER]" at bounding box center [488, 205] width 109 height 22
type input "[PHONE_NUMBER]"
click at [464, 253] on button "Call" at bounding box center [477, 255] width 155 height 31
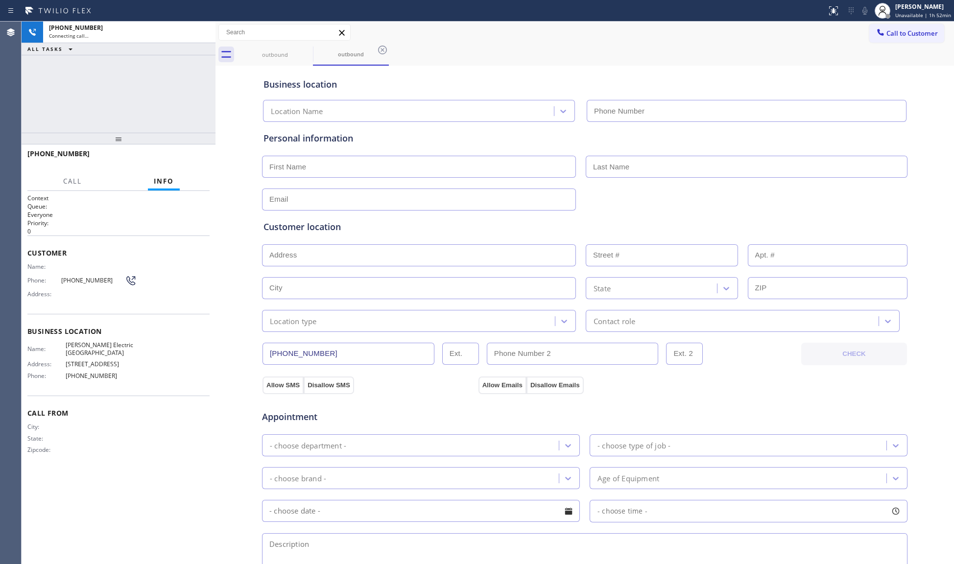
type input "[PHONE_NUMBER]"
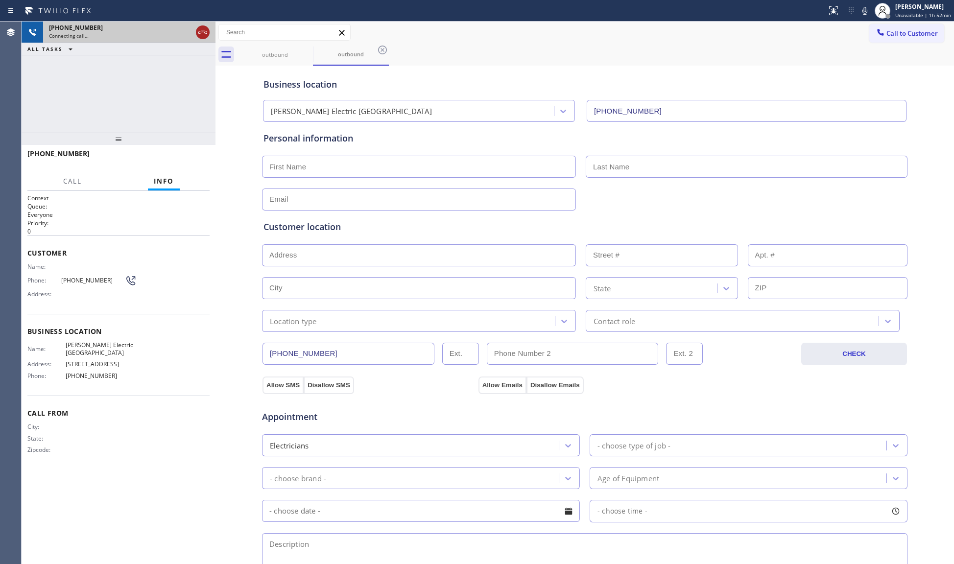
click at [207, 35] on icon at bounding box center [203, 32] width 12 height 12
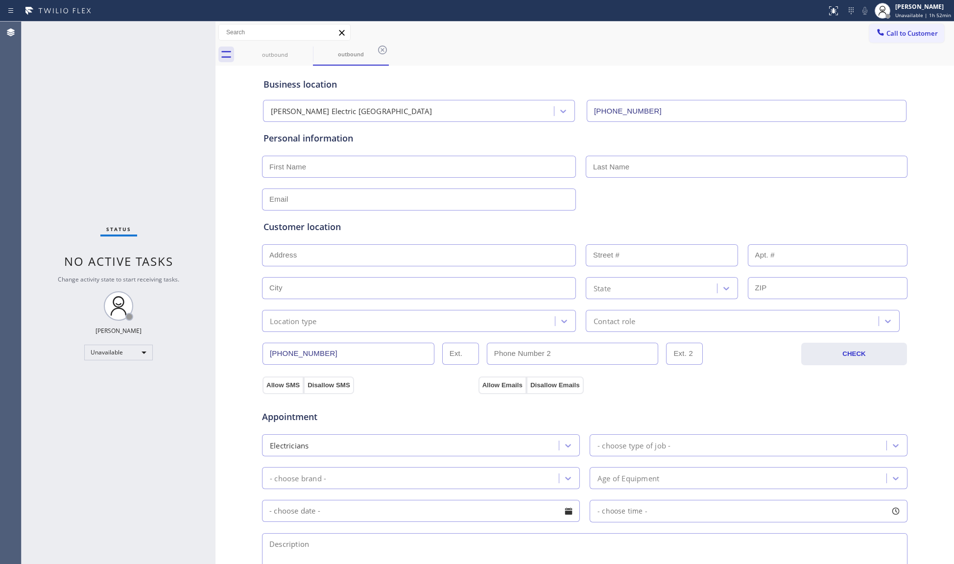
drag, startPoint x: 902, startPoint y: 32, endPoint x: 878, endPoint y: 44, distance: 27.0
click at [899, 33] on span "Call to Customer" at bounding box center [912, 33] width 51 height 9
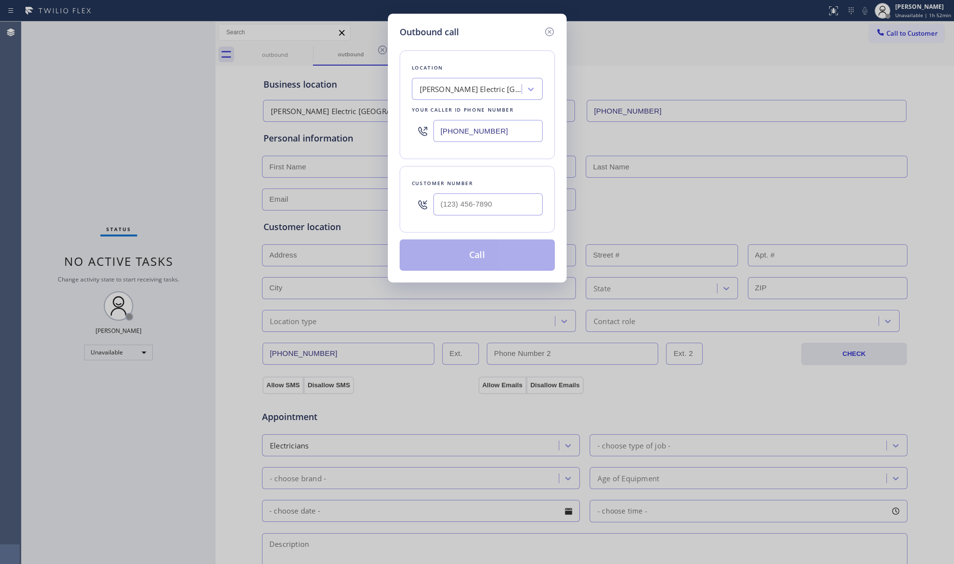
drag, startPoint x: 502, startPoint y: 133, endPoint x: 410, endPoint y: 133, distance: 92.6
click at [410, 133] on div "Location [PERSON_NAME] Electric [GEOGRAPHIC_DATA] Your caller id phone number […" at bounding box center [477, 104] width 155 height 109
paste input "03) 864-3501"
type input "[PHONE_NUMBER]"
drag, startPoint x: 515, startPoint y: 206, endPoint x: 467, endPoint y: 206, distance: 48.5
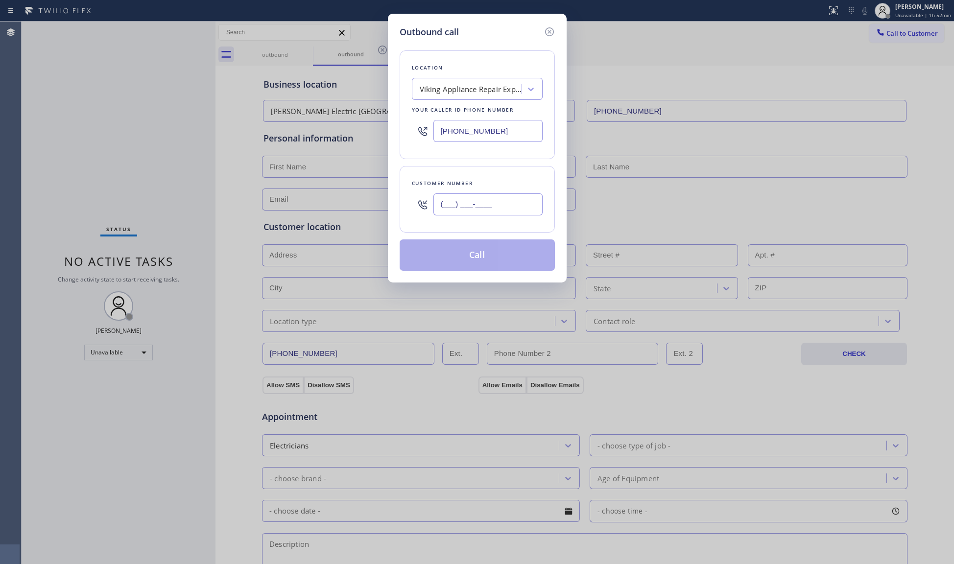
click at [467, 206] on input "(___) ___-____" at bounding box center [488, 205] width 109 height 22
click at [447, 205] on input "(___) ___-____" at bounding box center [488, 205] width 109 height 22
paste input "47) 530-0840"
click at [441, 208] on input "(_47) 530-0840" at bounding box center [488, 205] width 109 height 22
paste input "475) 300-8408"
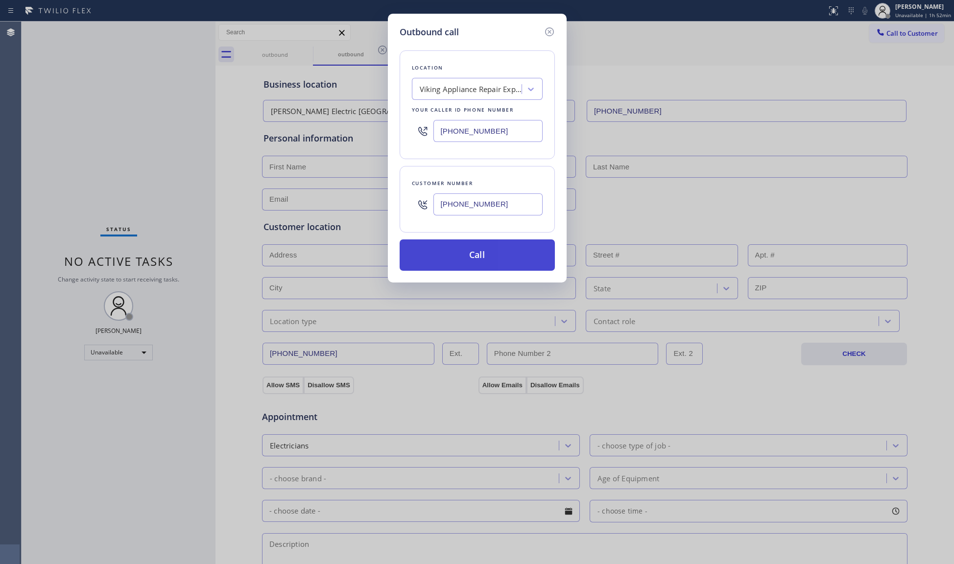
type input "[PHONE_NUMBER]"
drag, startPoint x: 465, startPoint y: 253, endPoint x: 490, endPoint y: 243, distance: 26.7
click at [466, 253] on button "Call" at bounding box center [477, 255] width 155 height 31
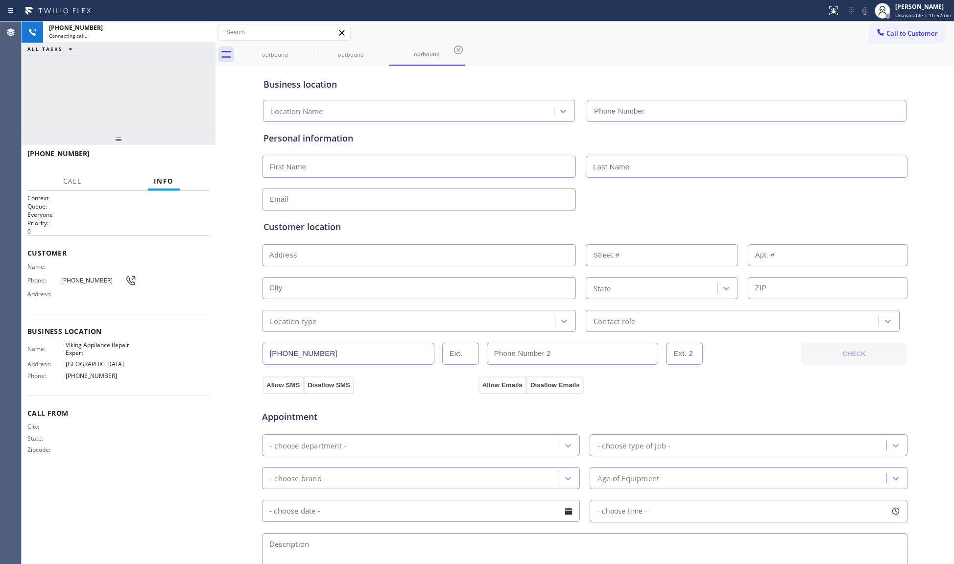
type input "[PHONE_NUMBER]"
click at [453, 40] on div "Call to Customer Outbound call Location Viking Appliance Repair Expert Your cal…" at bounding box center [585, 32] width 739 height 17
click at [377, 48] on icon at bounding box center [383, 50] width 12 height 12
click at [383, 48] on icon at bounding box center [383, 50] width 12 height 12
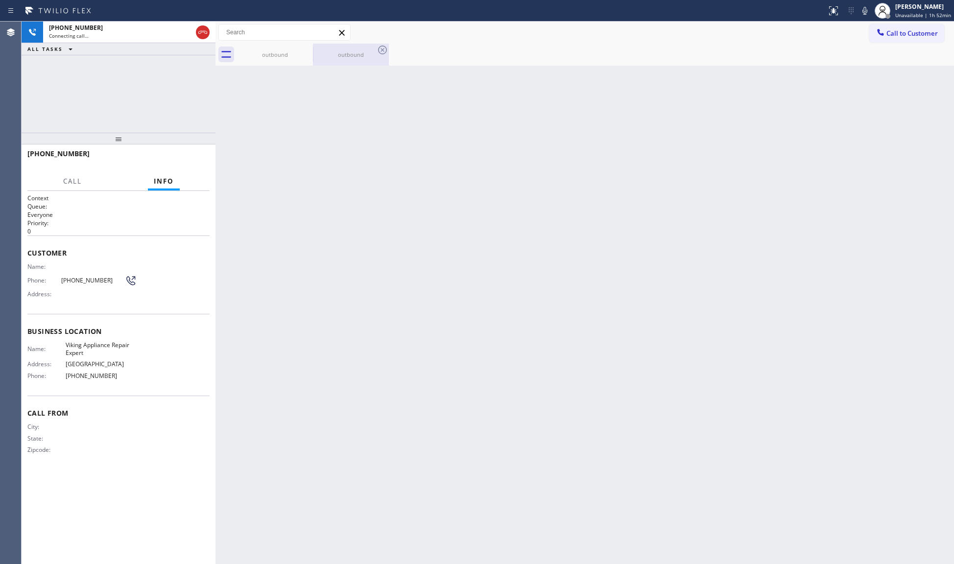
click at [383, 48] on icon at bounding box center [383, 50] width 12 height 12
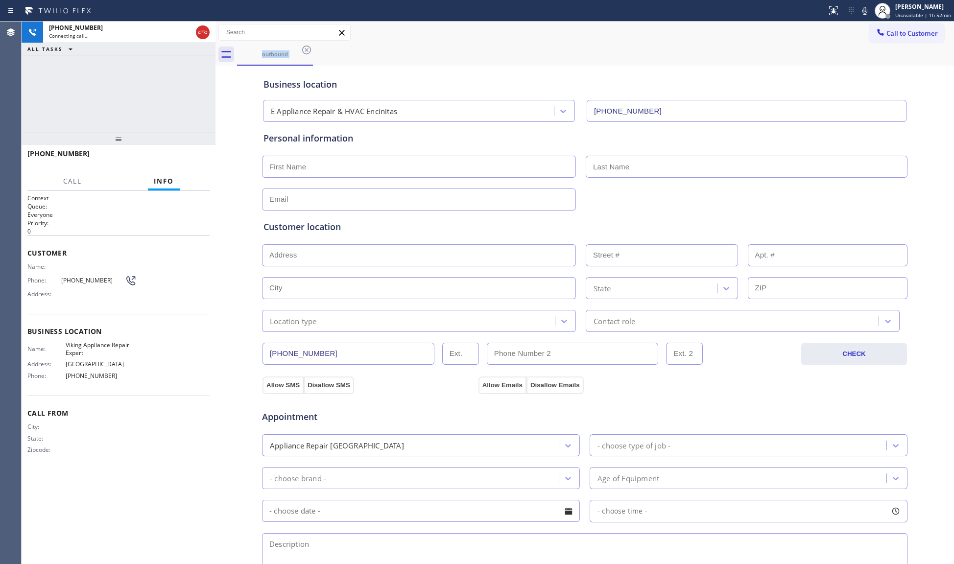
click at [383, 48] on div "outbound" at bounding box center [595, 55] width 717 height 22
click at [312, 48] on icon at bounding box center [307, 50] width 12 height 12
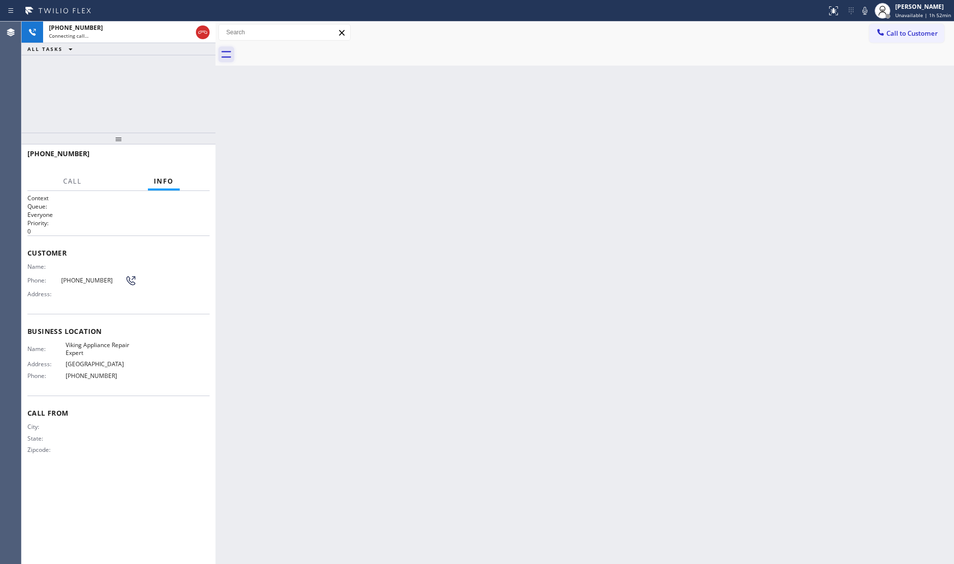
drag, startPoint x: 201, startPoint y: 34, endPoint x: 230, endPoint y: 47, distance: 31.8
click at [202, 34] on icon at bounding box center [203, 32] width 12 height 12
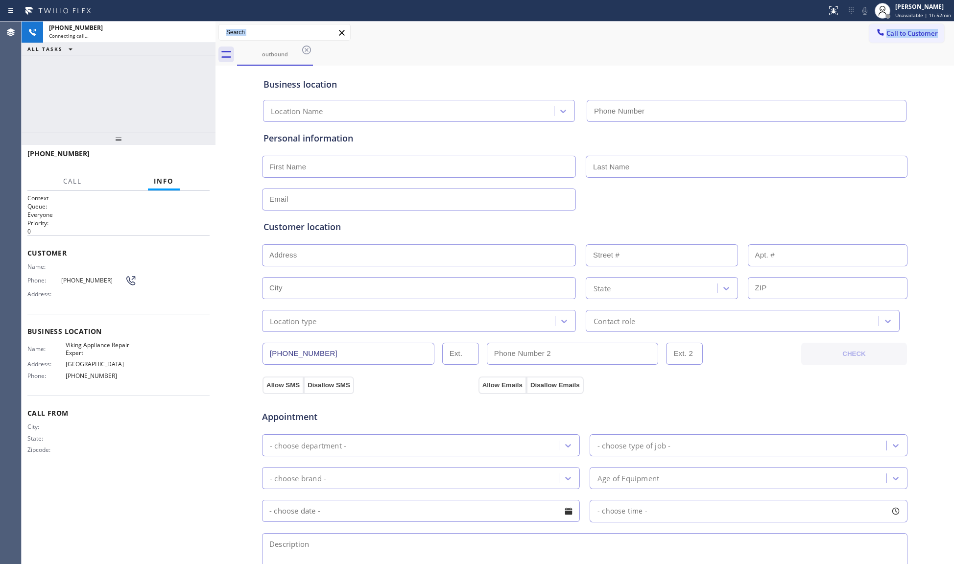
type input "[PHONE_NUMBER]"
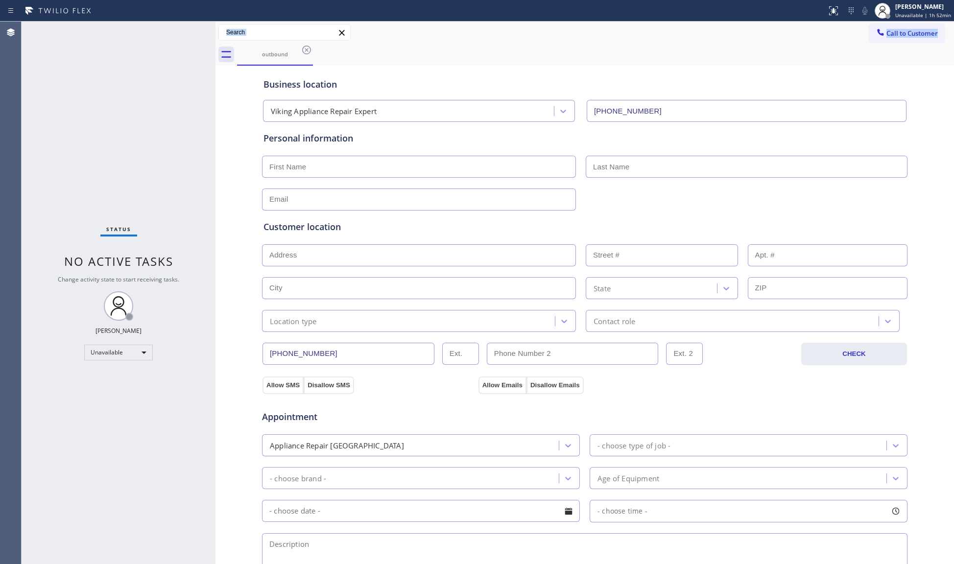
click at [310, 53] on icon at bounding box center [307, 50] width 12 height 12
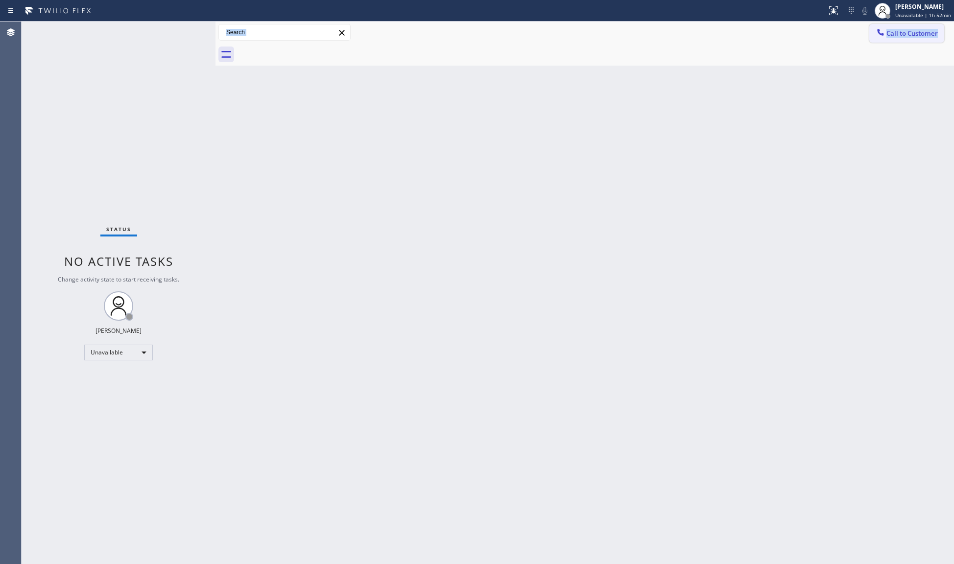
drag, startPoint x: 892, startPoint y: 35, endPoint x: 877, endPoint y: 45, distance: 18.1
click at [892, 35] on span "Call to Customer" at bounding box center [912, 33] width 51 height 9
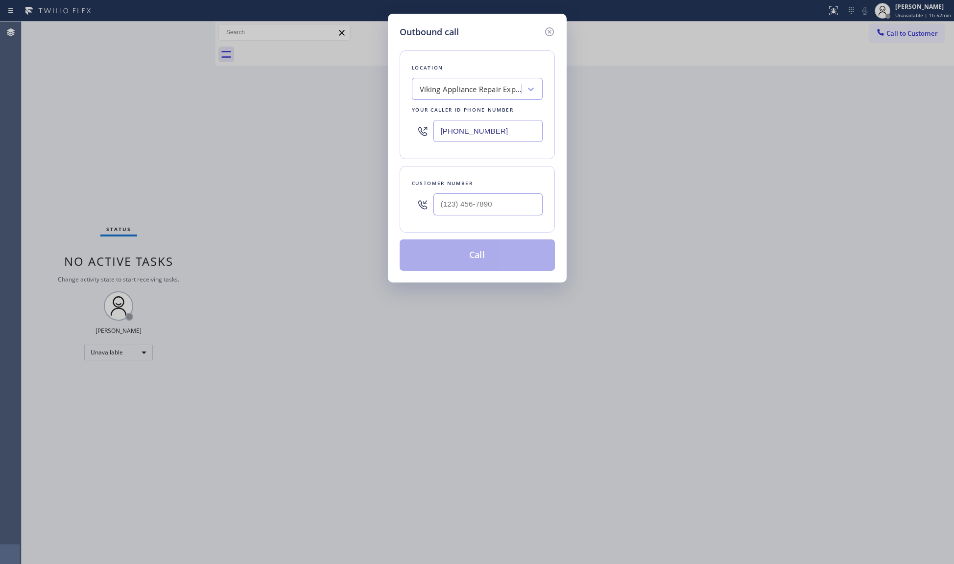
drag, startPoint x: 512, startPoint y: 133, endPoint x: 359, endPoint y: 121, distance: 153.8
click at [373, 132] on div "Outbound call Location Viking Appliance Repair Expert Your caller id phone numb…" at bounding box center [477, 282] width 954 height 564
paste input "818) 698-2988"
type input "[PHONE_NUMBER]"
drag, startPoint x: 494, startPoint y: 198, endPoint x: 494, endPoint y: 207, distance: 8.8
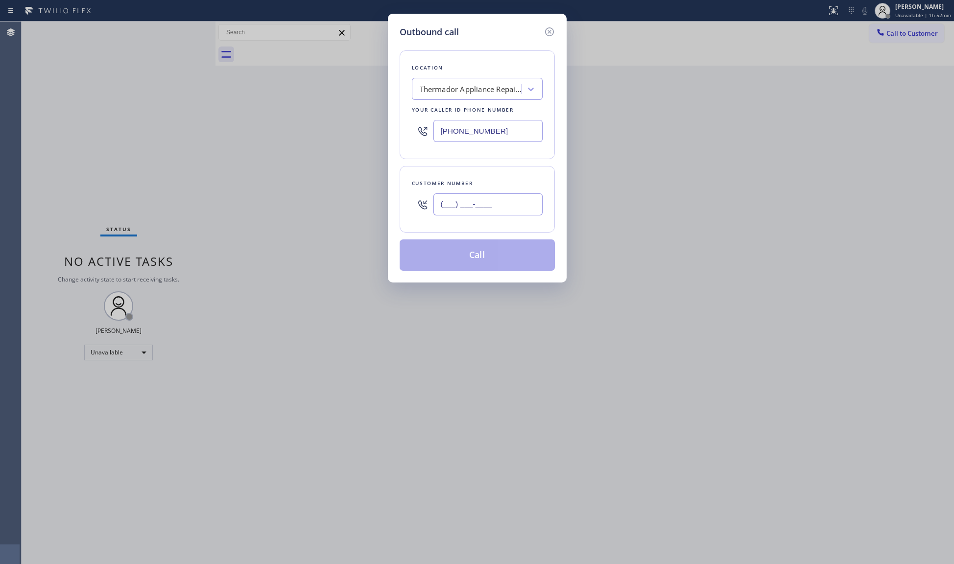
click at [494, 198] on input "(___) ___-____" at bounding box center [488, 205] width 109 height 22
paste input "514) 861-6093"
type input "[PHONE_NUMBER]"
click at [509, 220] on div "[PHONE_NUMBER]" at bounding box center [488, 205] width 109 height 32
click at [486, 245] on button "Call" at bounding box center [477, 255] width 155 height 31
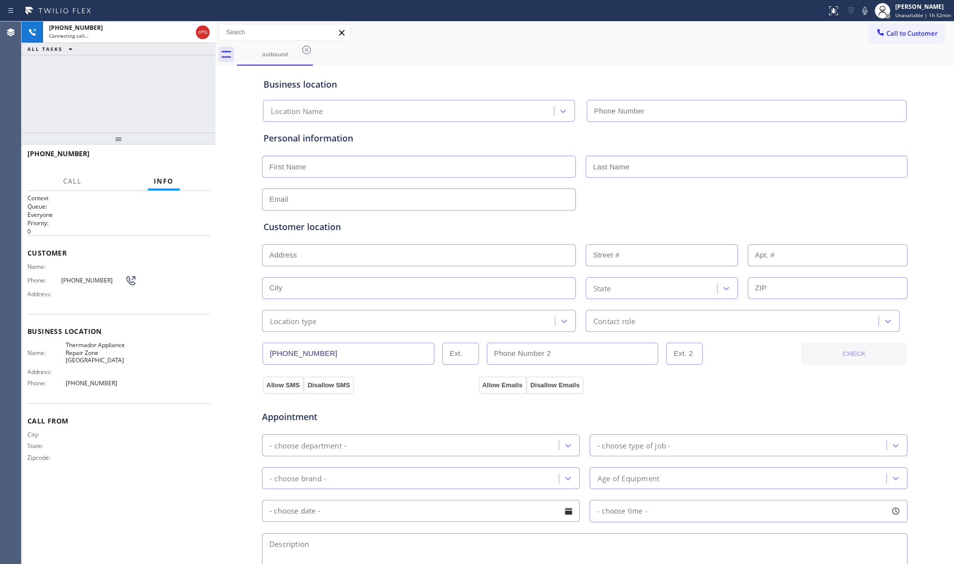
type input "[PHONE_NUMBER]"
click at [188, 163] on button "HANG UP" at bounding box center [187, 158] width 46 height 14
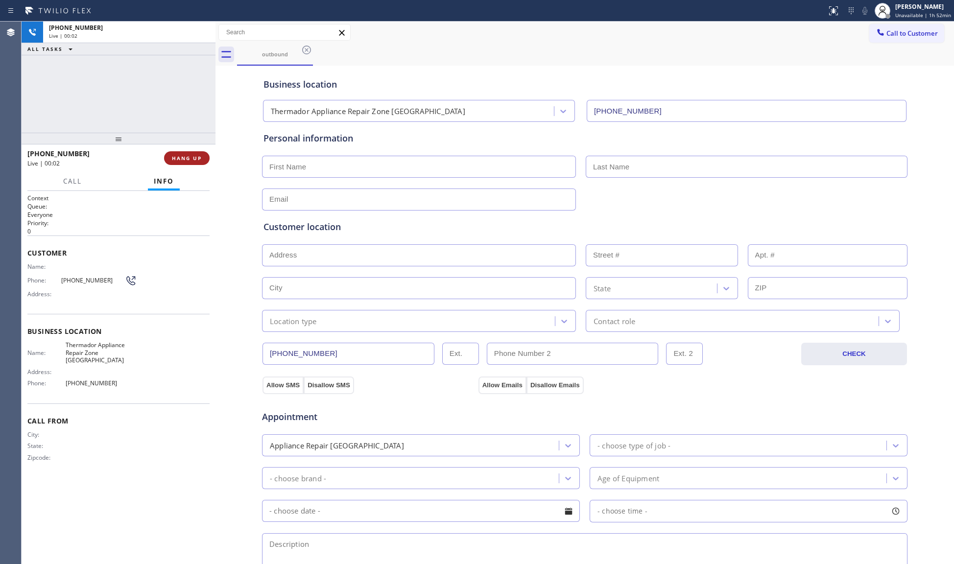
click at [187, 160] on span "HANG UP" at bounding box center [187, 158] width 30 height 7
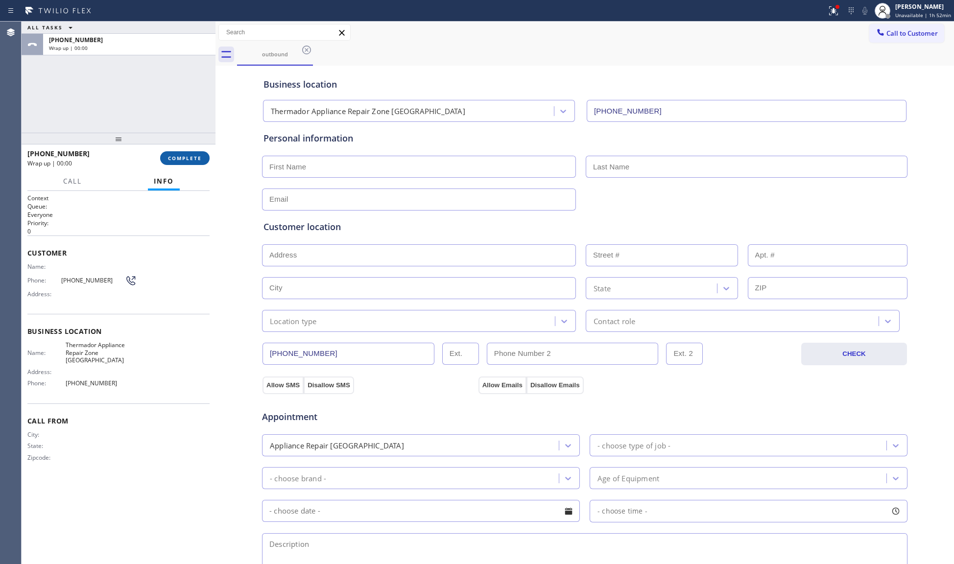
click at [187, 160] on span "COMPLETE" at bounding box center [185, 158] width 34 height 7
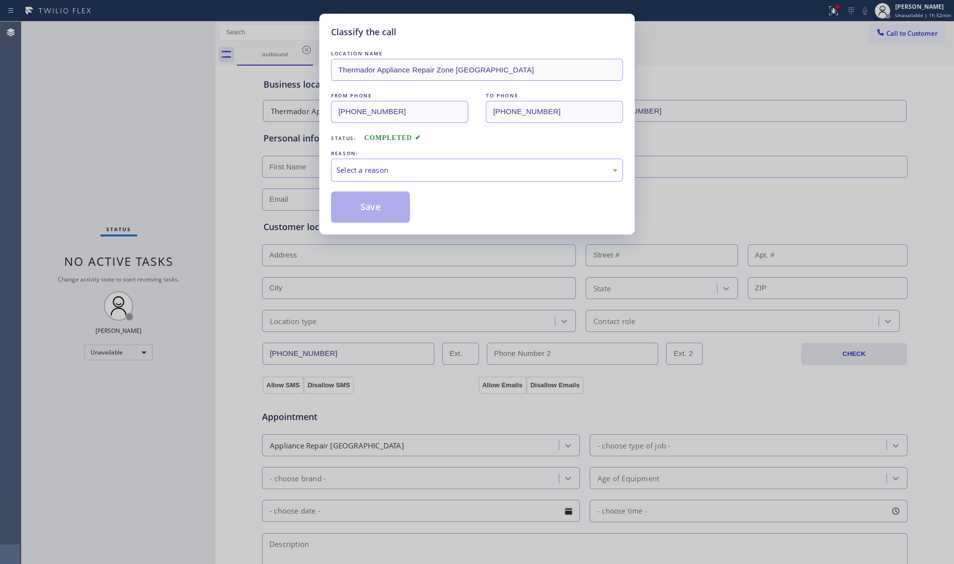
click at [326, 167] on div "Classify the call LOCATION NAME Thermador Appliance Repair Zone [GEOGRAPHIC_DAT…" at bounding box center [476, 124] width 315 height 221
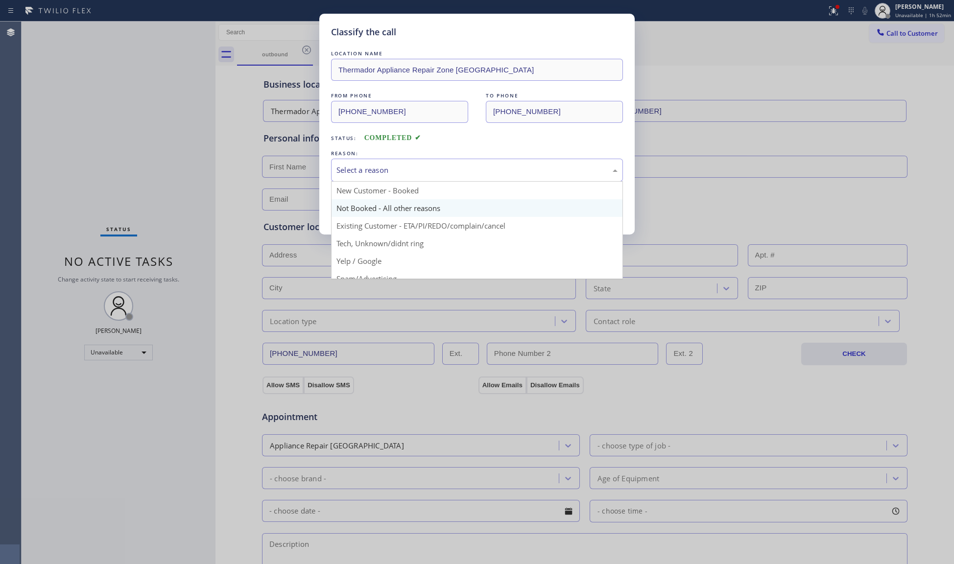
drag, startPoint x: 365, startPoint y: 161, endPoint x: 357, endPoint y: 205, distance: 44.5
click at [365, 163] on div "Select a reason" at bounding box center [477, 170] width 292 height 23
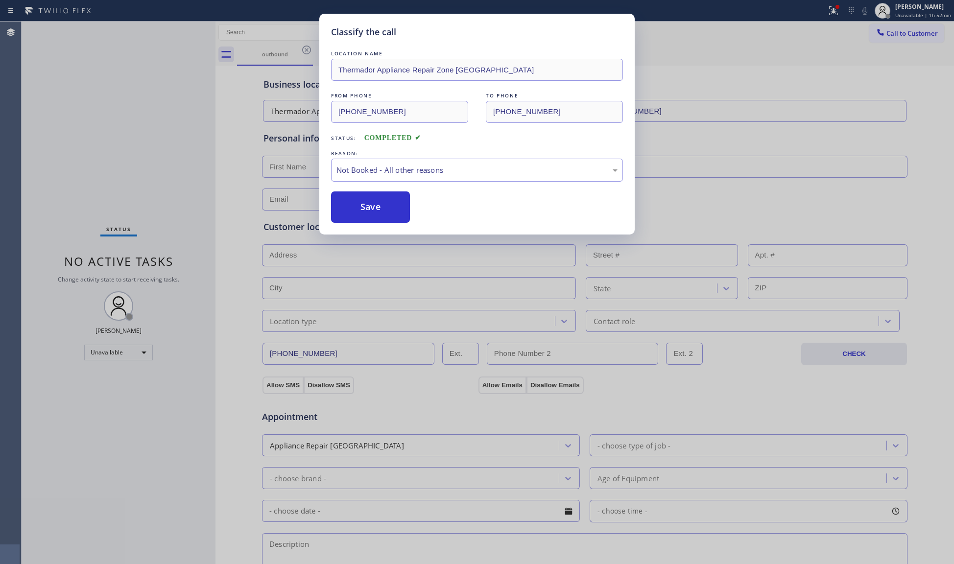
click at [356, 208] on button "Save" at bounding box center [370, 207] width 79 height 31
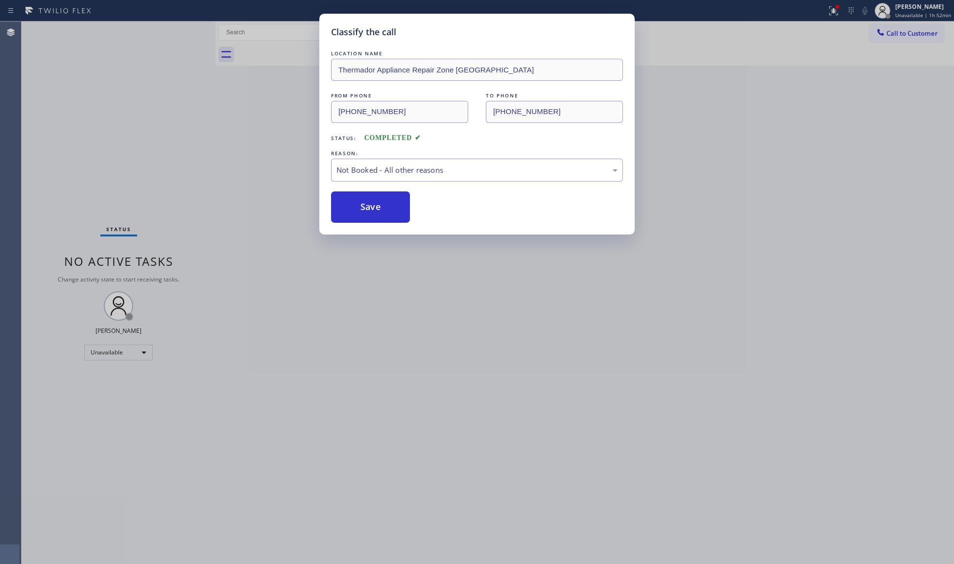
click at [356, 208] on button "Save" at bounding box center [370, 207] width 79 height 31
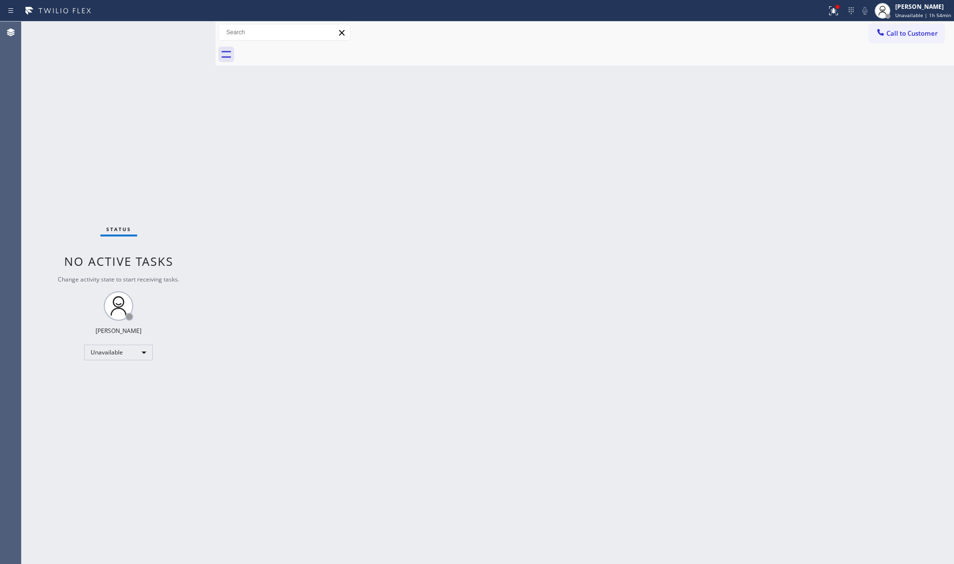
click at [814, 168] on div "Back to Dashboard Change Sender ID Customers Technicians Select a contact Outbo…" at bounding box center [585, 293] width 739 height 543
click at [873, 28] on button "Call to Customer" at bounding box center [907, 33] width 75 height 19
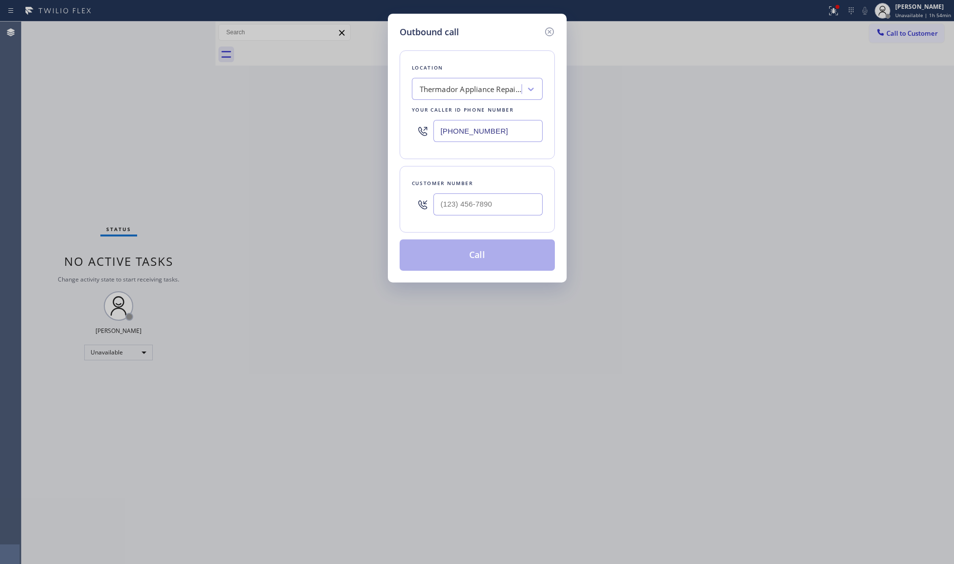
drag, startPoint x: 451, startPoint y: 133, endPoint x: 387, endPoint y: 133, distance: 64.2
click at [387, 133] on div "Outbound call Location Thermador Appliance Repair Zone [GEOGRAPHIC_DATA] Your c…" at bounding box center [477, 282] width 954 height 564
paste input "310) 935-4069"
type input "[PHONE_NUMBER]"
click at [543, 206] on div "Customer number" at bounding box center [477, 199] width 155 height 67
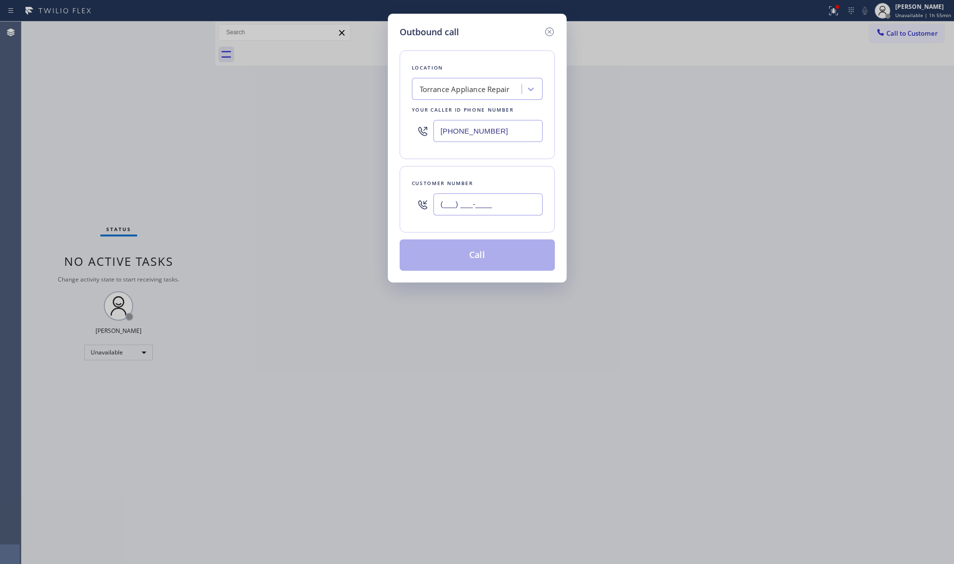
click at [523, 205] on input "(___) ___-____" at bounding box center [488, 205] width 109 height 22
paste input "508) 556-3811"
type input "[PHONE_NUMBER]"
click at [473, 261] on button "Call" at bounding box center [477, 255] width 155 height 31
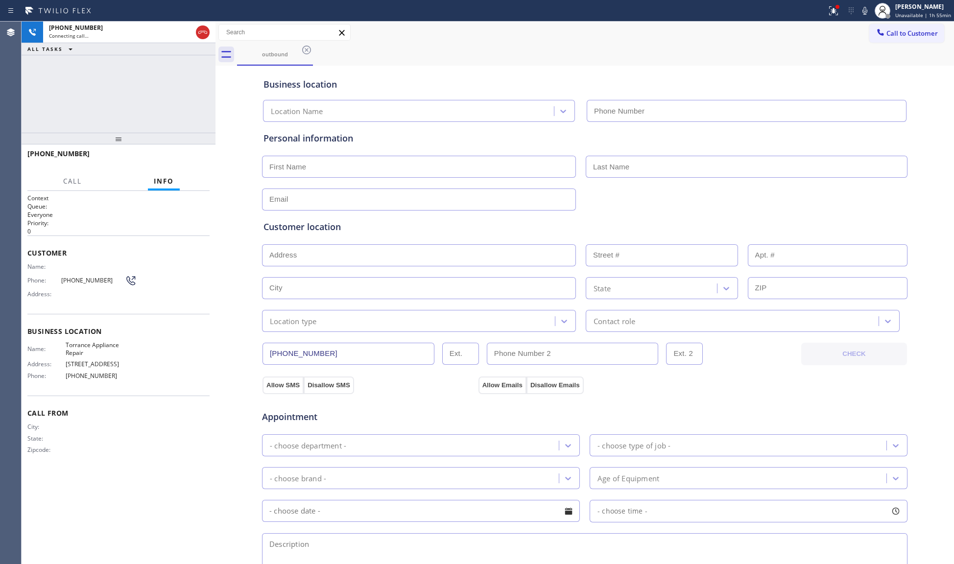
type input "[PHONE_NUMBER]"
drag, startPoint x: 485, startPoint y: 40, endPoint x: 480, endPoint y: 34, distance: 7.3
click at [485, 40] on div "Call to Customer Outbound call Location Torrance Appliance Repair Your caller i…" at bounding box center [585, 32] width 739 height 17
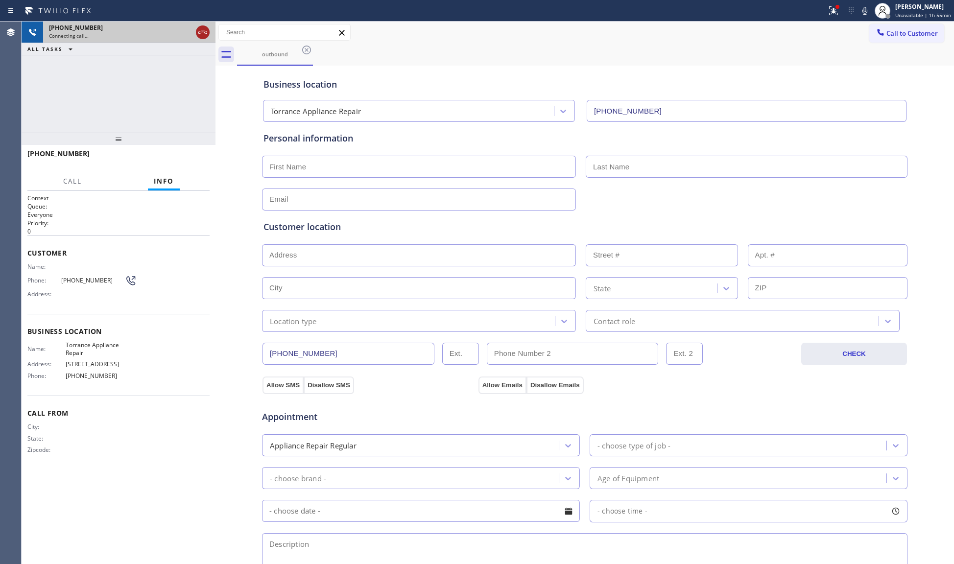
click at [199, 28] on icon at bounding box center [203, 32] width 12 height 12
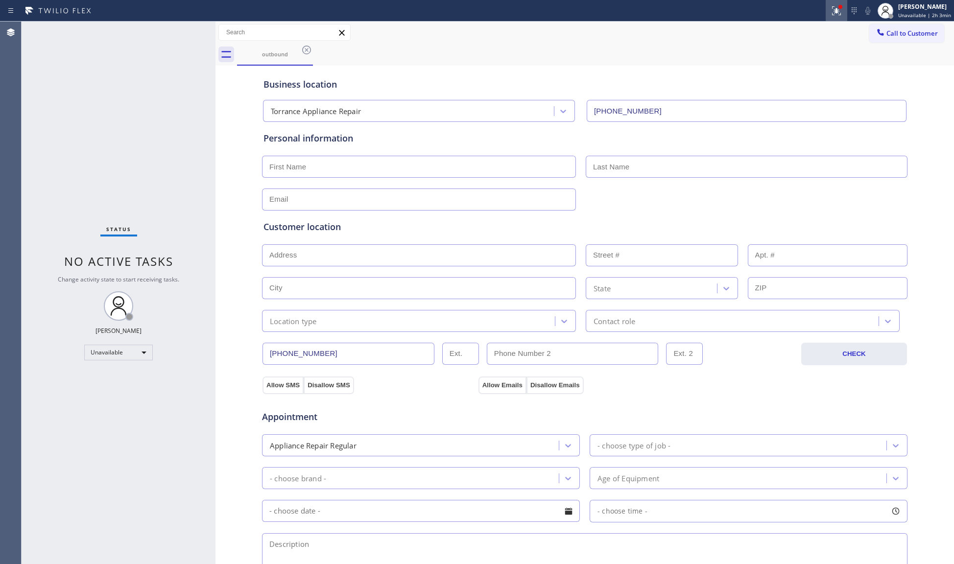
click at [832, 11] on div at bounding box center [837, 11] width 22 height 12
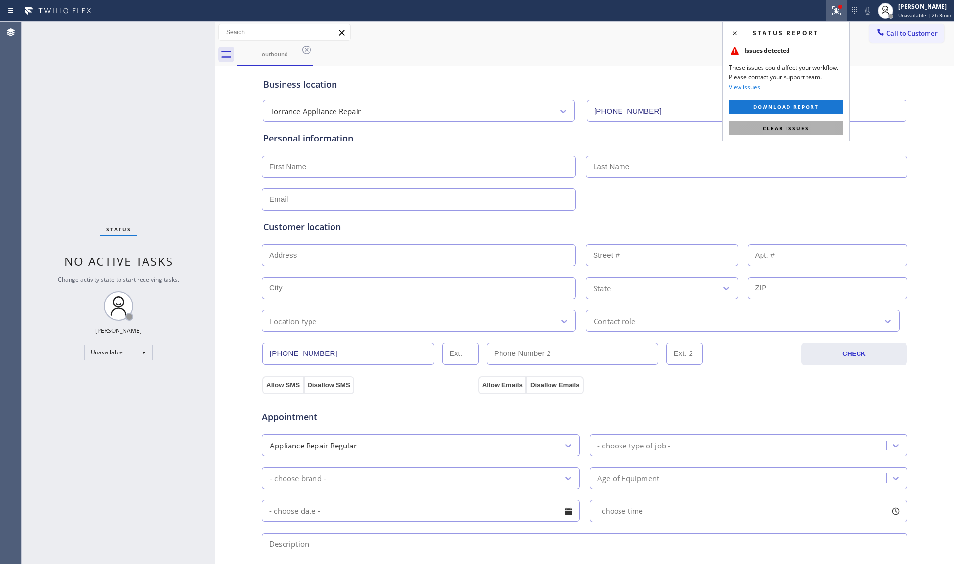
click at [801, 130] on span "Clear issues" at bounding box center [786, 128] width 46 height 7
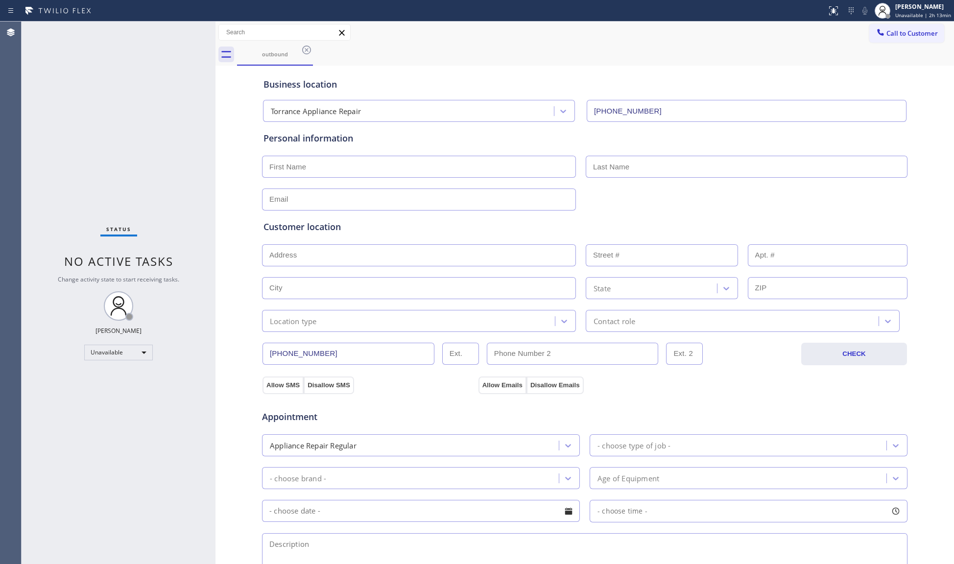
click at [302, 187] on div at bounding box center [585, 199] width 648 height 24
click at [302, 51] on icon at bounding box center [307, 50] width 12 height 12
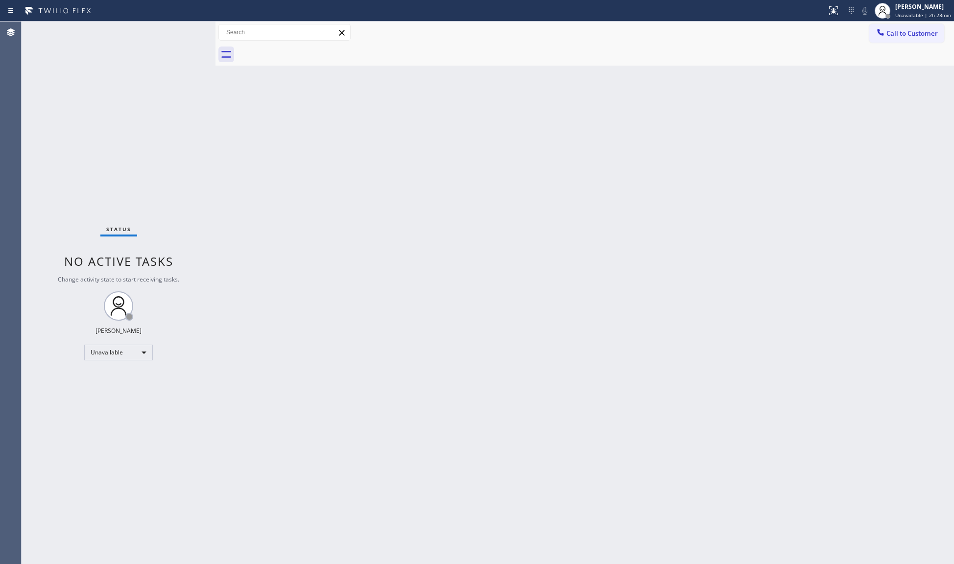
click at [784, 268] on div "Back to Dashboard Change Sender ID Customers Technicians Select a contact Outbo…" at bounding box center [585, 293] width 739 height 543
click at [904, 20] on div "[PERSON_NAME] Unavailable | 2h 31min" at bounding box center [913, 11] width 82 height 22
click at [873, 41] on button "Offline" at bounding box center [905, 39] width 98 height 13
drag, startPoint x: 892, startPoint y: 2, endPoint x: 878, endPoint y: 48, distance: 47.6
click at [892, 4] on div at bounding box center [883, 11] width 22 height 22
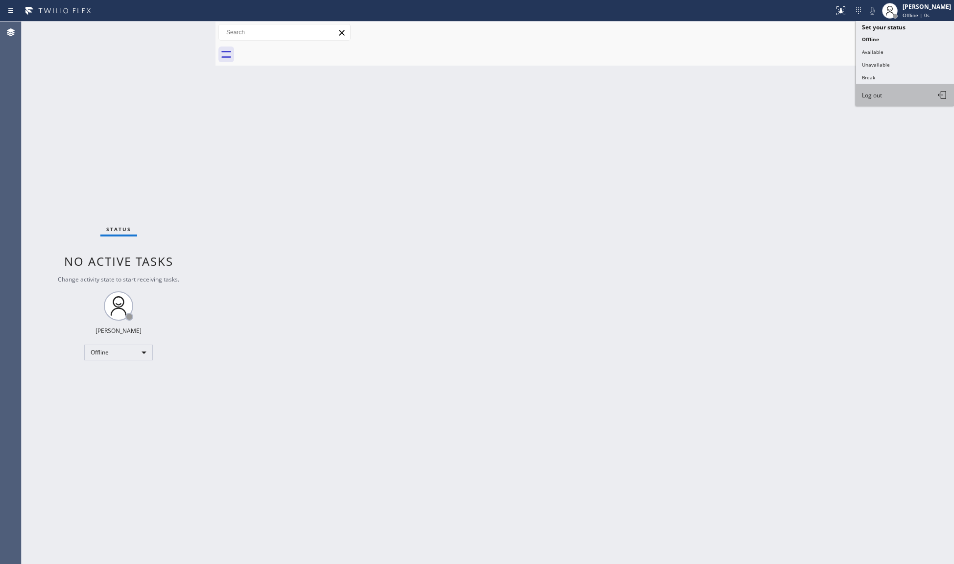
click at [877, 97] on span "Log out" at bounding box center [872, 95] width 20 height 8
